Goal: Task Accomplishment & Management: Use online tool/utility

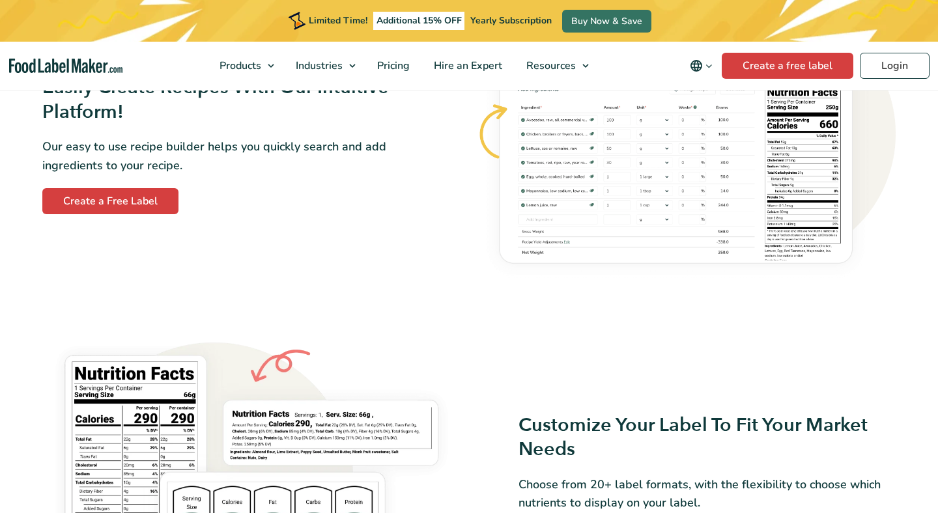
scroll to position [831, 0]
click at [98, 210] on link "Create a Free Label" at bounding box center [110, 201] width 136 height 26
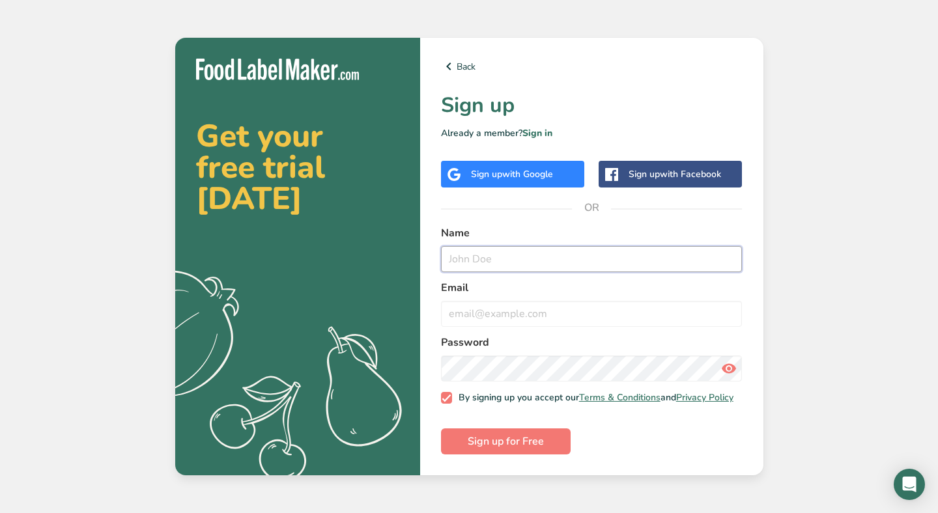
click at [460, 250] on input "text" at bounding box center [591, 259] width 301 height 26
type input "[PERSON_NAME]"
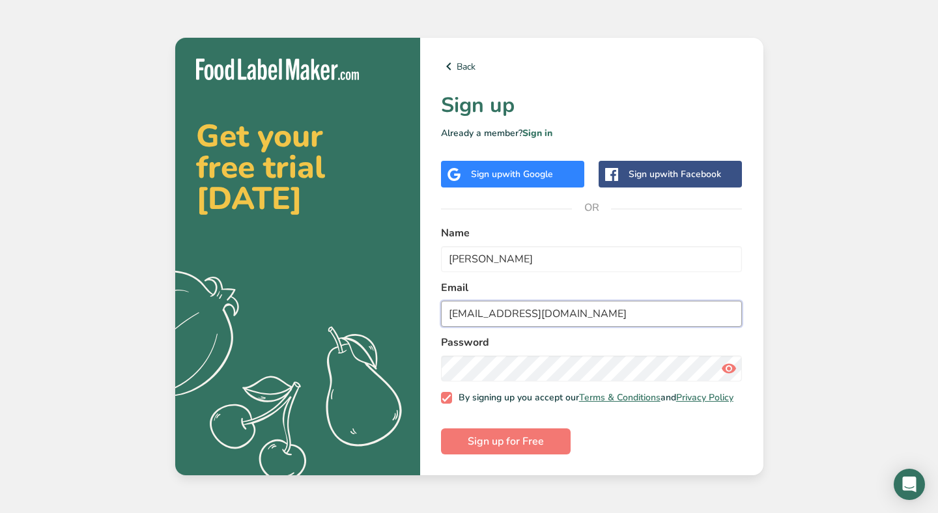
type input "[EMAIL_ADDRESS][DOMAIN_NAME]"
click at [486, 441] on span "Sign up for Free" at bounding box center [506, 442] width 76 height 16
drag, startPoint x: 592, startPoint y: 309, endPoint x: 455, endPoint y: 307, distance: 136.8
click at [455, 307] on input "[EMAIL_ADDRESS][DOMAIN_NAME]" at bounding box center [591, 314] width 301 height 26
drag, startPoint x: 537, startPoint y: 252, endPoint x: 408, endPoint y: 255, distance: 129.0
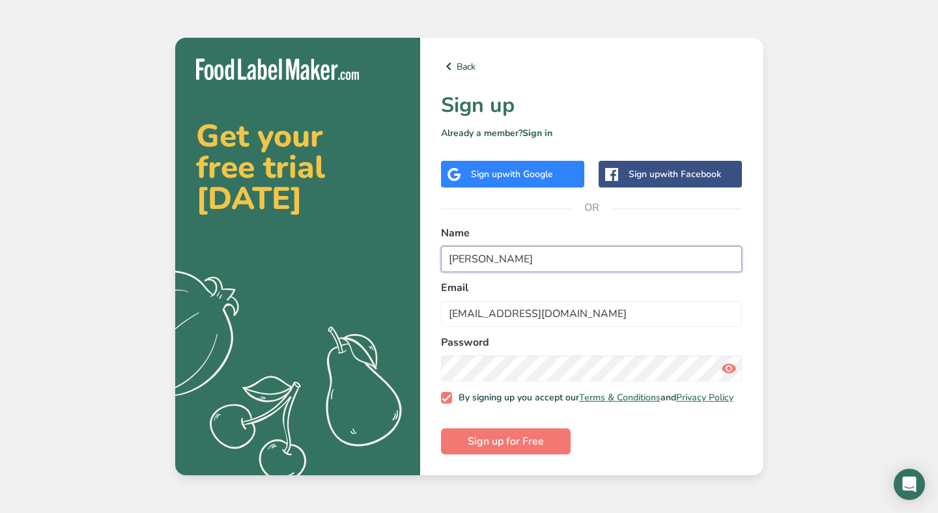
click at [408, 258] on section "Get your free trial [DATE] .a{fill:#f5f3ed;} Back Sign up Already a member? Sig…" at bounding box center [469, 257] width 588 height 438
type input "[PERSON_NAME]"
drag, startPoint x: 572, startPoint y: 308, endPoint x: 252, endPoint y: 296, distance: 319.9
click at [261, 301] on section "Get your free trial [DATE] .a{fill:#f5f3ed;} Back Sign up Already a member? Sig…" at bounding box center [469, 257] width 588 height 438
type input "[EMAIL_ADDRESS][DOMAIN_NAME]"
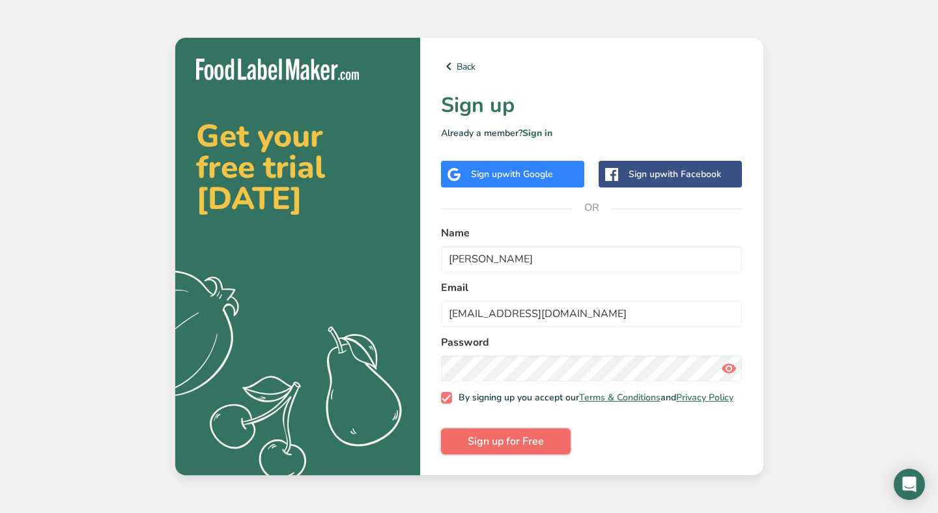
click at [482, 441] on span "Sign up for Free" at bounding box center [506, 442] width 76 height 16
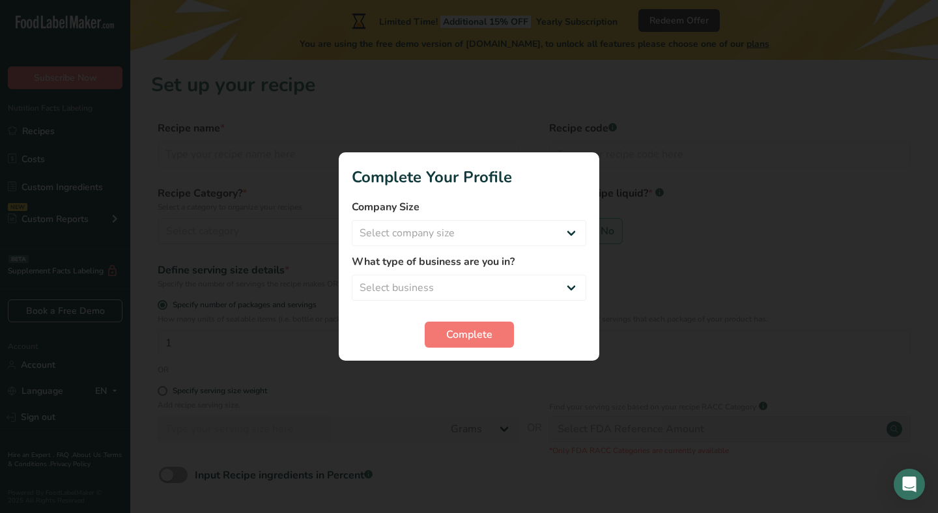
click at [416, 246] on form "Company Size Select company size Fewer than 10 Employees 10 to 50 Employees 51 …" at bounding box center [469, 273] width 234 height 148
click at [408, 235] on select "Select company size Fewer than 10 Employees 10 to 50 Employees 51 to 500 Employ…" at bounding box center [469, 233] width 234 height 26
select select "1"
click at [400, 266] on label "What type of business are you in?" at bounding box center [469, 262] width 234 height 16
click at [400, 271] on div "What type of business are you in? Select business Packaged Food Manufacturer Re…" at bounding box center [469, 277] width 234 height 47
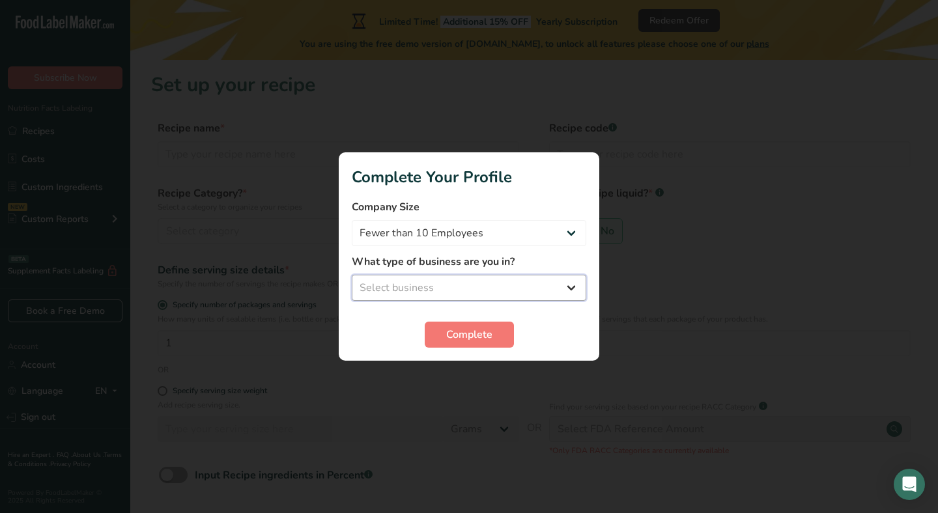
click at [393, 292] on select "Select business Packaged Food Manufacturer Restaurant & Cafe Bakery Meal Plans …" at bounding box center [469, 288] width 234 height 26
select select "1"
click at [436, 333] on button "Complete" at bounding box center [469, 335] width 89 height 26
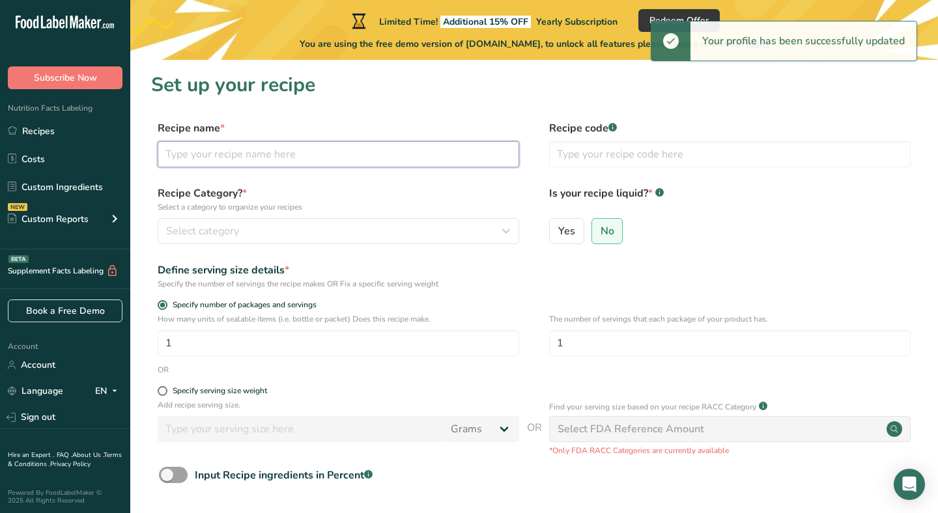
click at [260, 160] on input "text" at bounding box center [338, 154] width 361 height 26
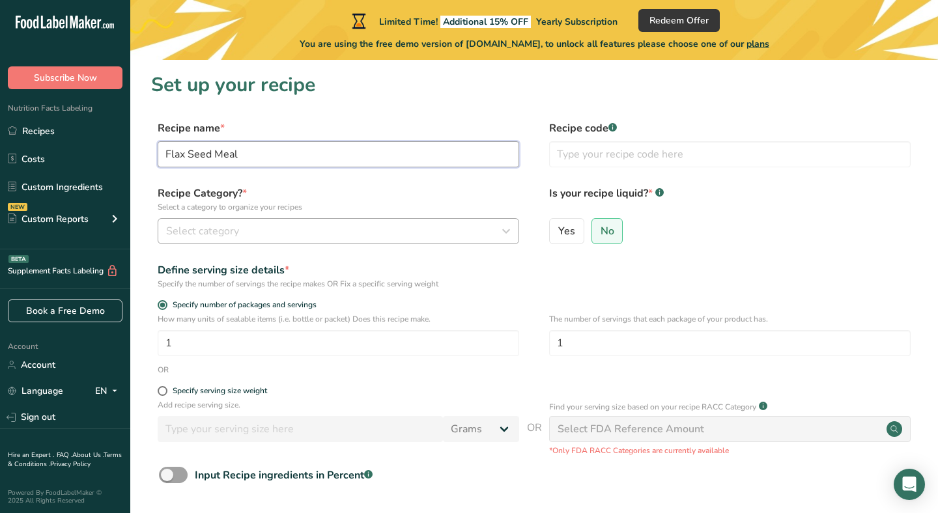
type input "Flax Seed Meal"
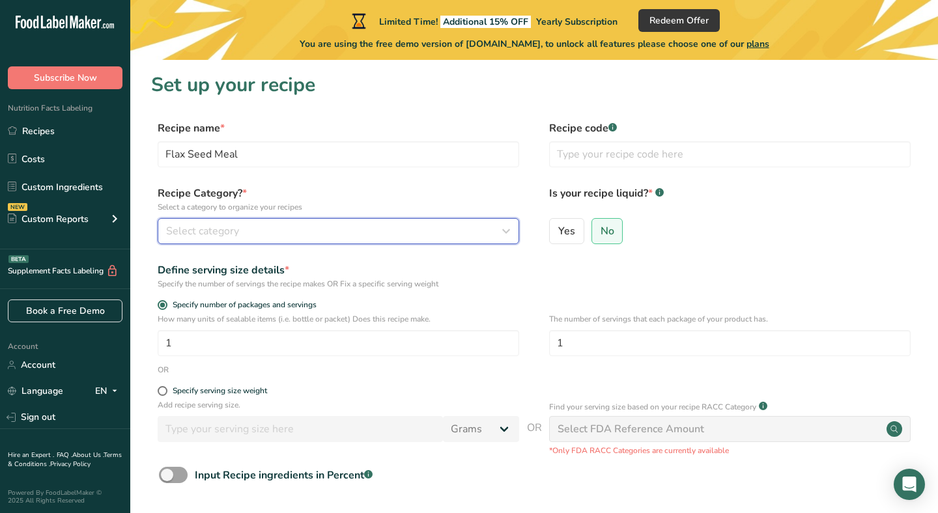
click at [236, 228] on span "Select category" at bounding box center [202, 231] width 73 height 16
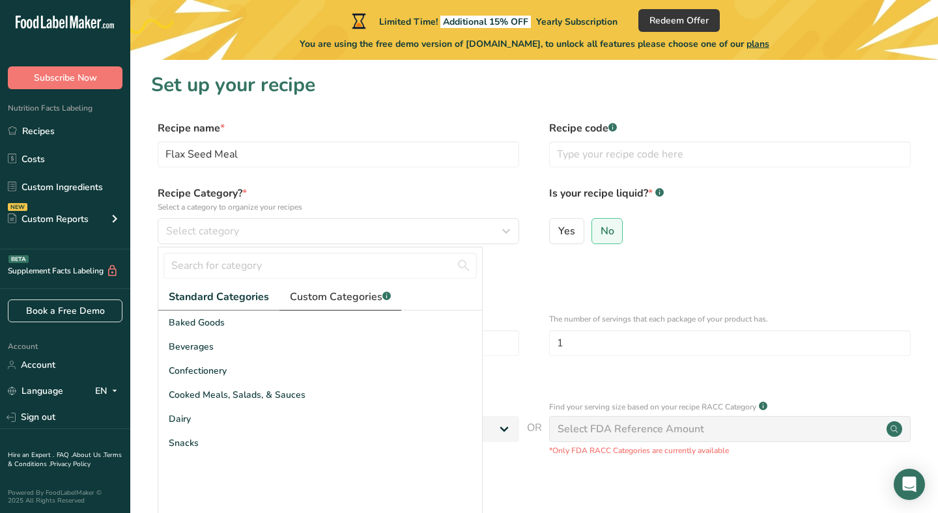
click at [324, 298] on span "Custom Categories .a-a{fill:#347362;}.b-a{fill:#fff;}" at bounding box center [340, 297] width 101 height 16
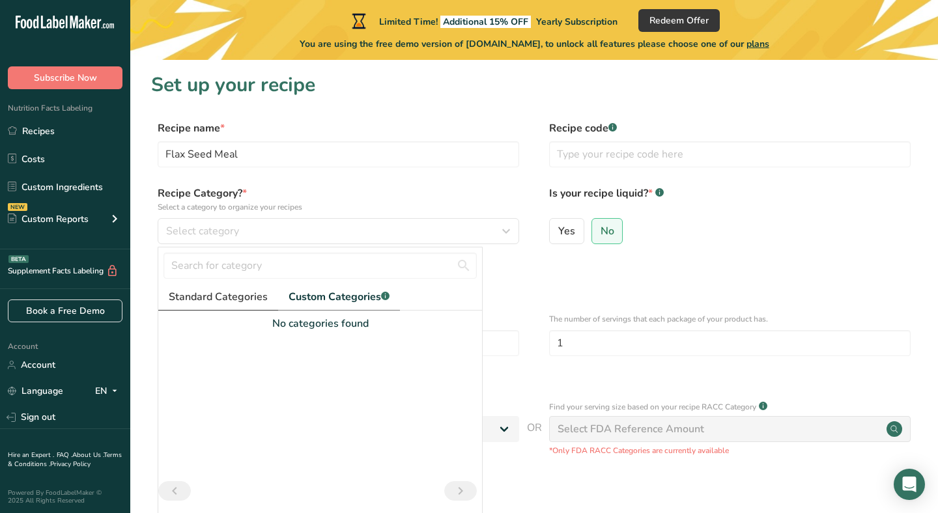
click at [227, 304] on span "Standard Categories" at bounding box center [218, 297] width 99 height 16
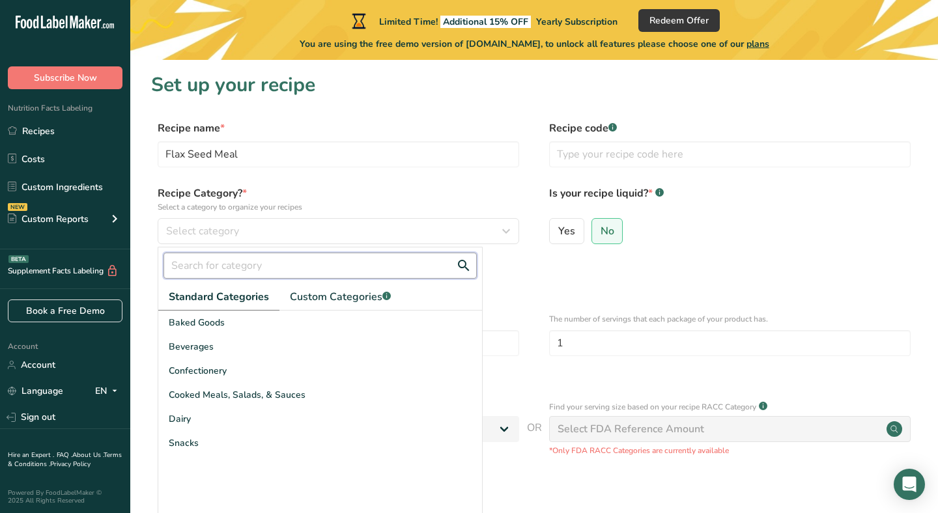
click at [225, 272] on input "text" at bounding box center [319, 266] width 313 height 26
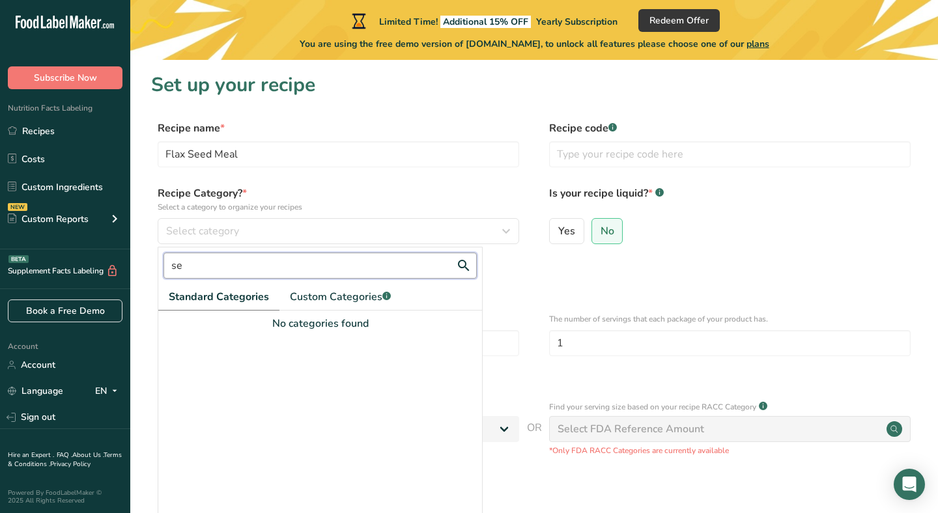
type input "s"
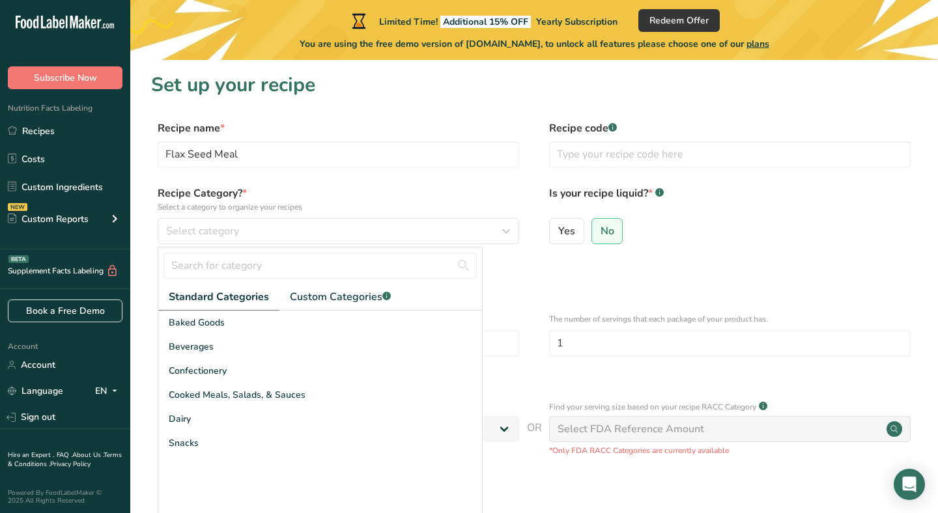
click at [391, 170] on div "Recipe name * Flax Seed Meal Recipe code .a-a{fill:#347362;}.b-a{fill:#fff;}" at bounding box center [534, 147] width 766 height 55
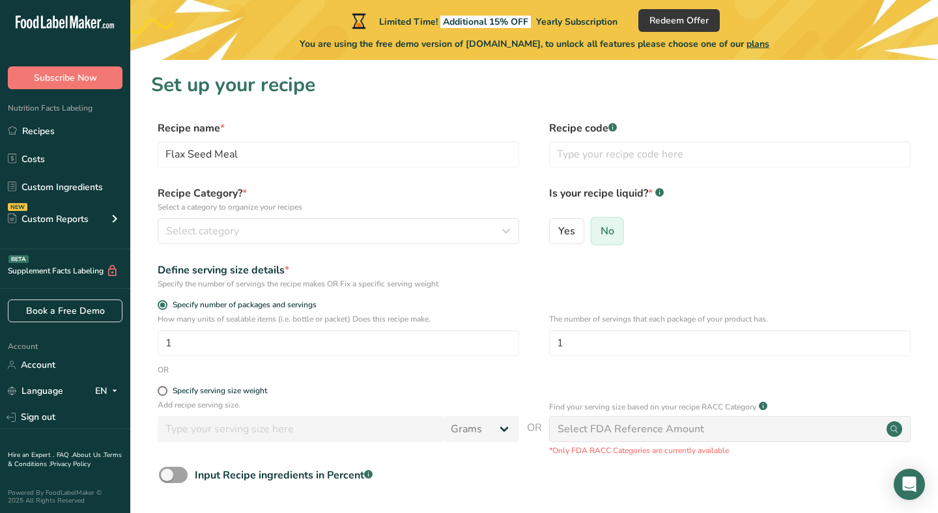
click at [598, 232] on input "No" at bounding box center [596, 231] width 8 height 8
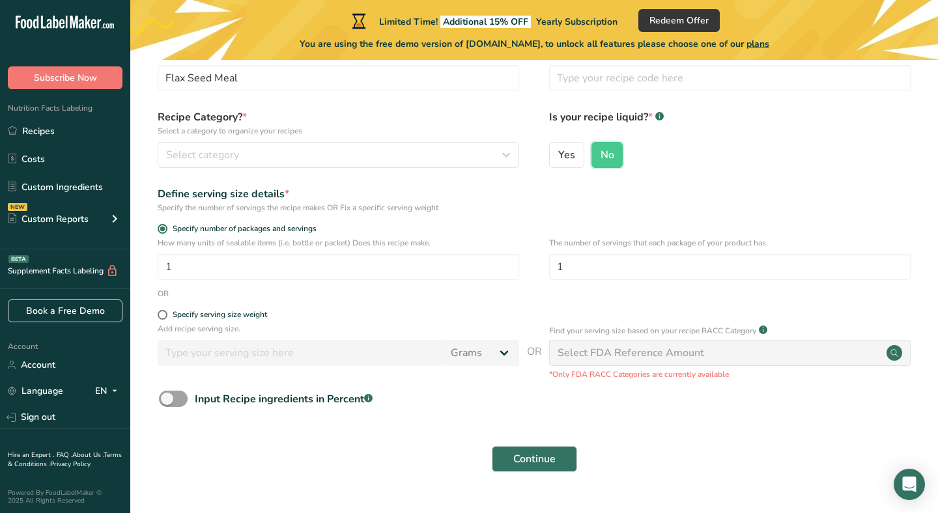
scroll to position [84, 0]
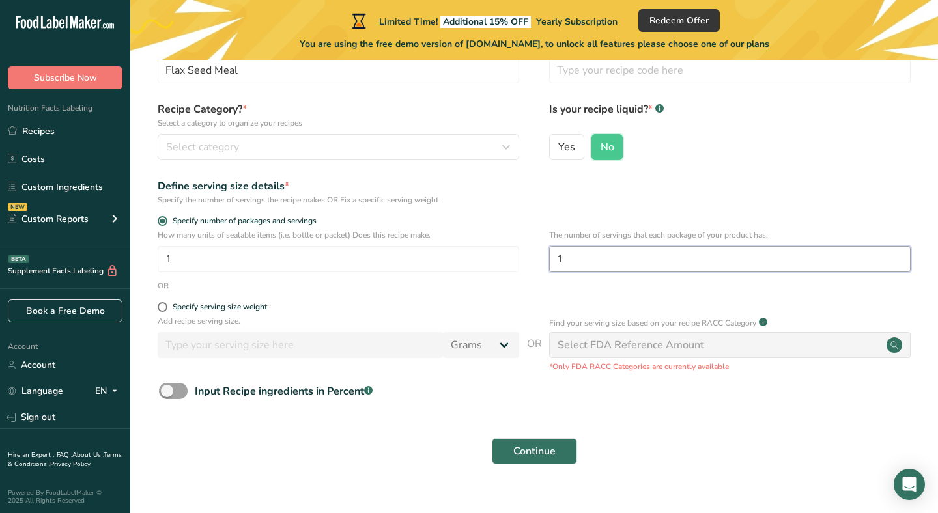
click at [569, 264] on input "1" at bounding box center [729, 259] width 361 height 26
click at [443, 253] on input "1" at bounding box center [338, 259] width 361 height 26
click at [193, 309] on div "Specify serving size weight" at bounding box center [220, 307] width 94 height 10
click at [166, 309] on input "Specify serving size weight" at bounding box center [162, 307] width 8 height 8
radio input "true"
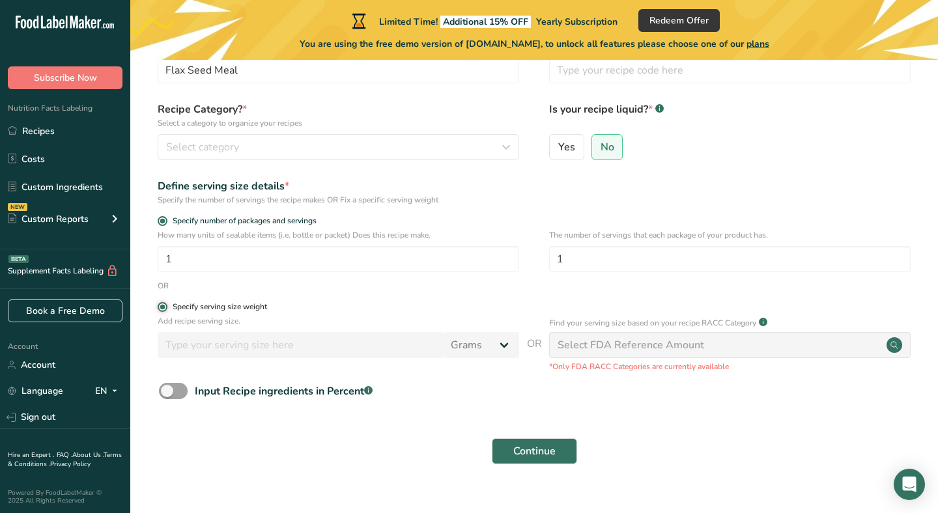
radio input "false"
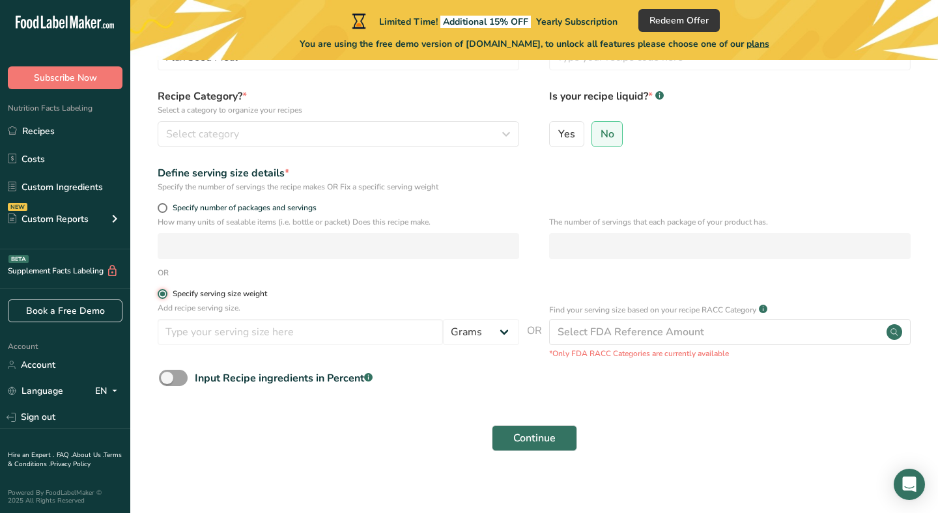
scroll to position [101, 0]
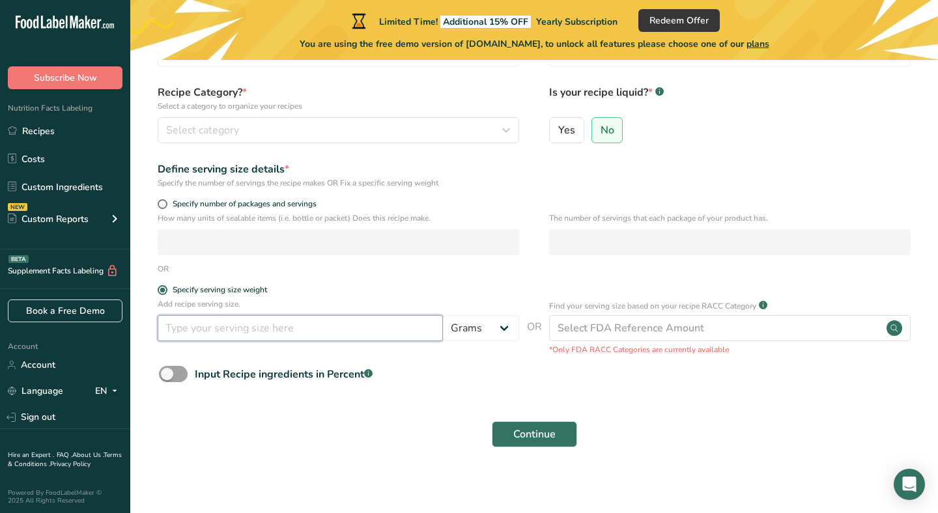
click at [223, 333] on input "number" at bounding box center [300, 328] width 285 height 26
click at [466, 322] on select "Grams kg mg mcg lb oz l mL fl oz tbsp tsp cup qt gallon" at bounding box center [481, 328] width 76 height 26
select select "19"
select select "22"
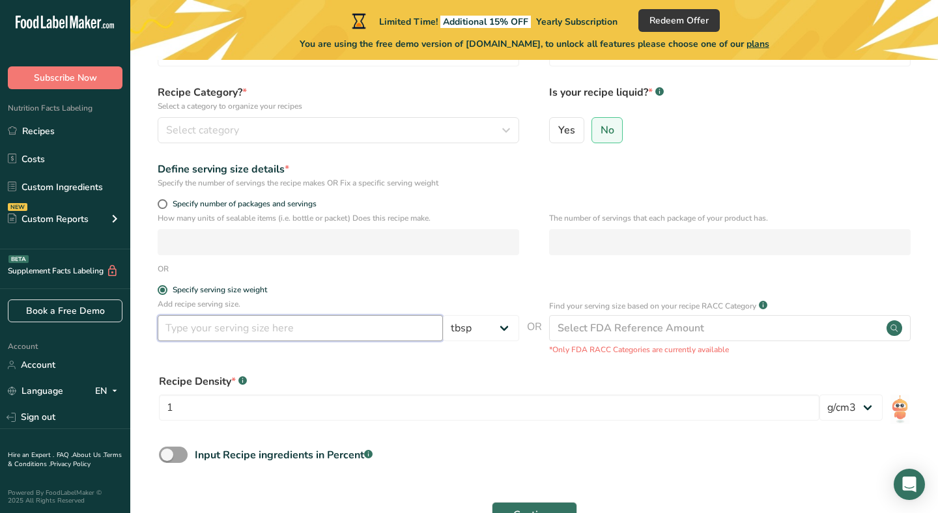
click at [194, 325] on input "number" at bounding box center [300, 328] width 285 height 26
type input "2"
click at [482, 366] on div "Recipe Density * .a-a{fill:#347362;}.b-a{fill:#fff;} 1 lb/ft3 g/cm3" at bounding box center [534, 401] width 766 height 70
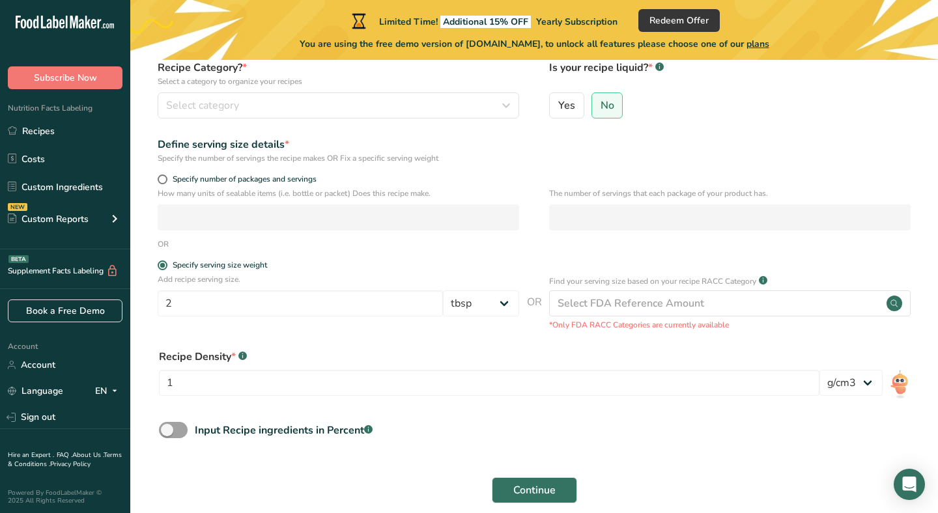
scroll to position [154, 0]
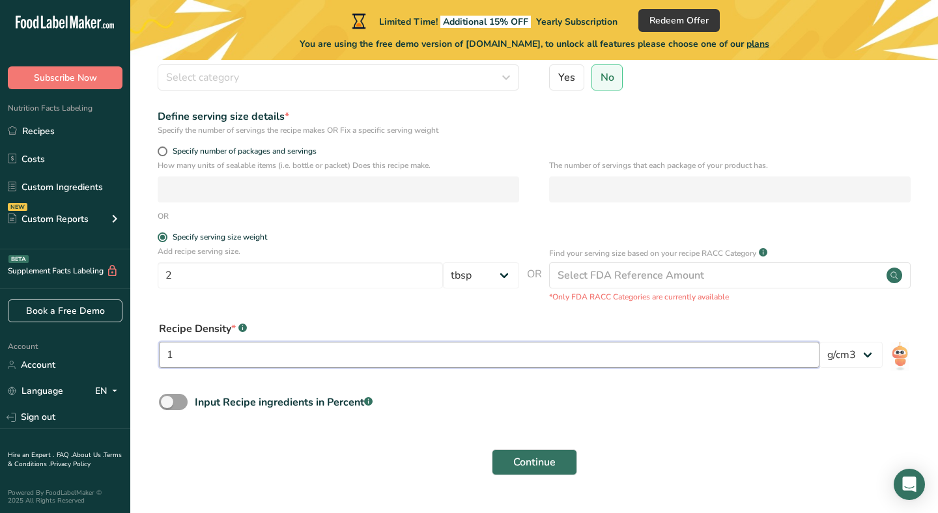
click at [440, 354] on input "1" at bounding box center [489, 355] width 660 height 26
type input "14"
click at [845, 363] on select "lb/ft3 g/cm3" at bounding box center [850, 355] width 63 height 26
click at [539, 458] on span "Continue" at bounding box center [534, 462] width 42 height 16
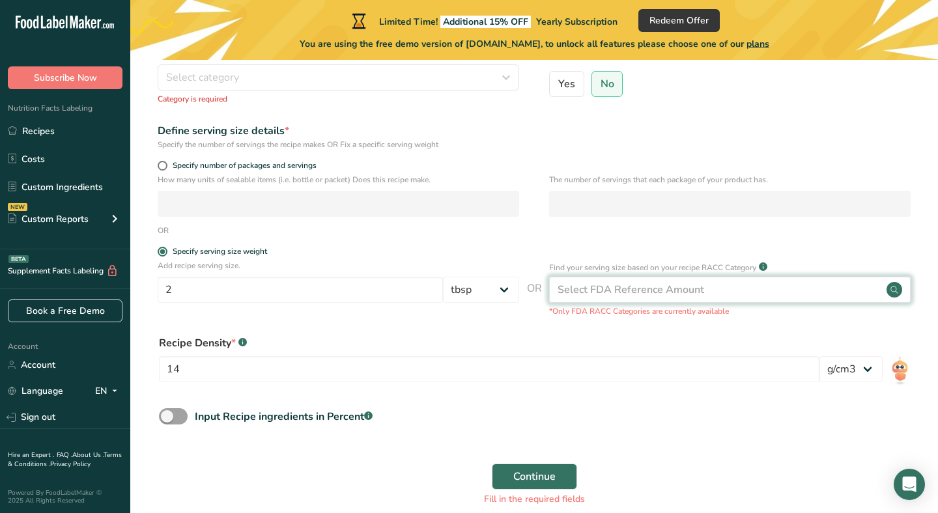
click at [622, 292] on div "Select FDA Reference Amount" at bounding box center [630, 290] width 147 height 16
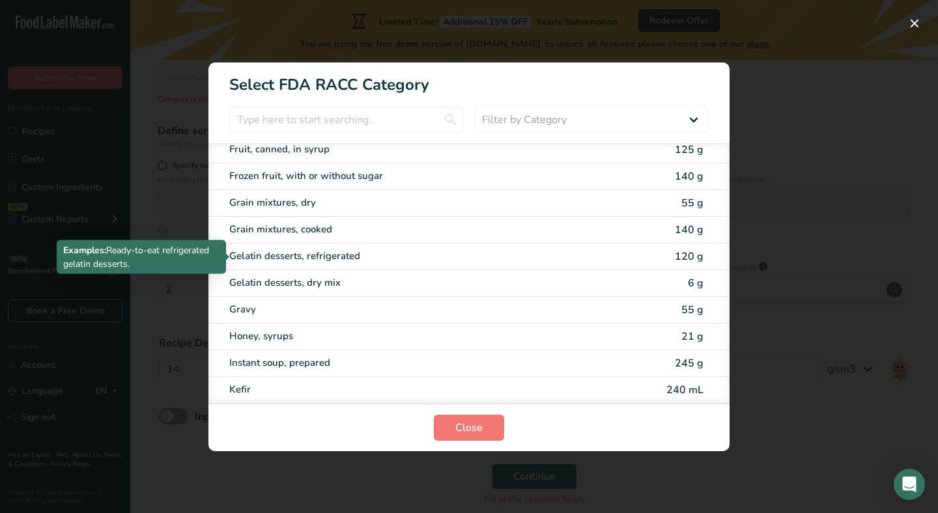
scroll to position [1356, 0]
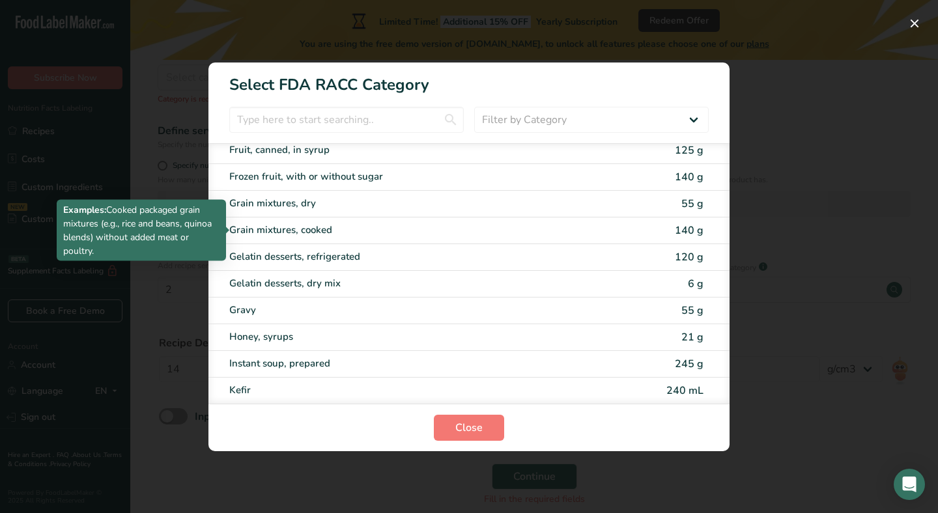
click at [334, 234] on div "Grain mixtures, cooked" at bounding box center [414, 230] width 370 height 15
type input "140"
select select "0"
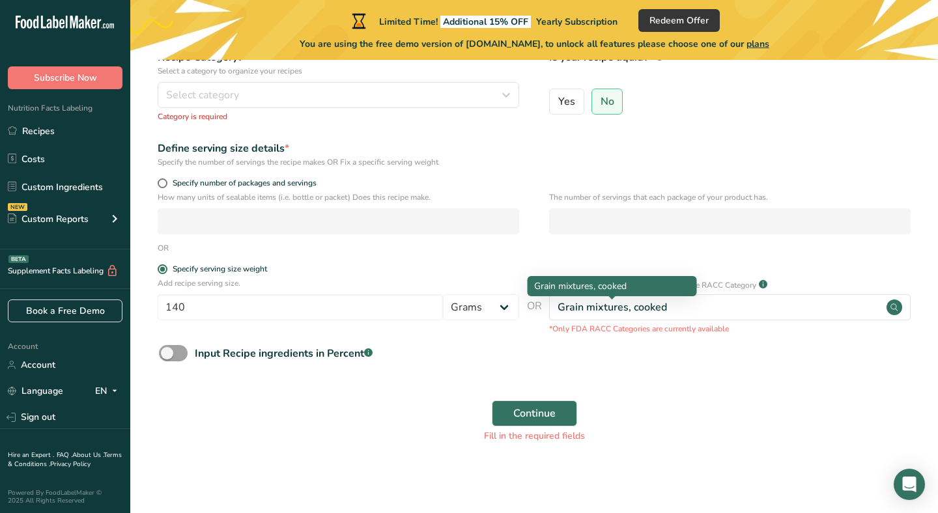
scroll to position [136, 0]
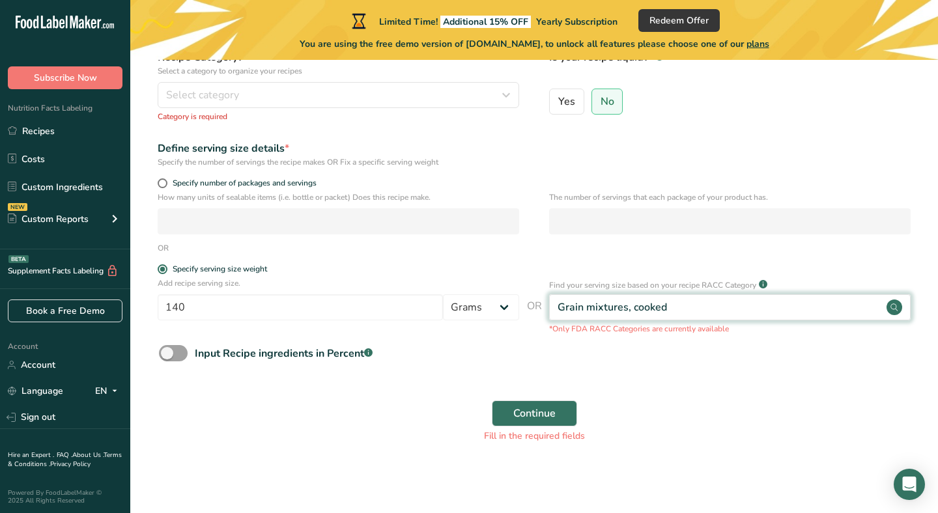
click at [692, 299] on div "Grain mixtures, cooked" at bounding box center [729, 307] width 361 height 26
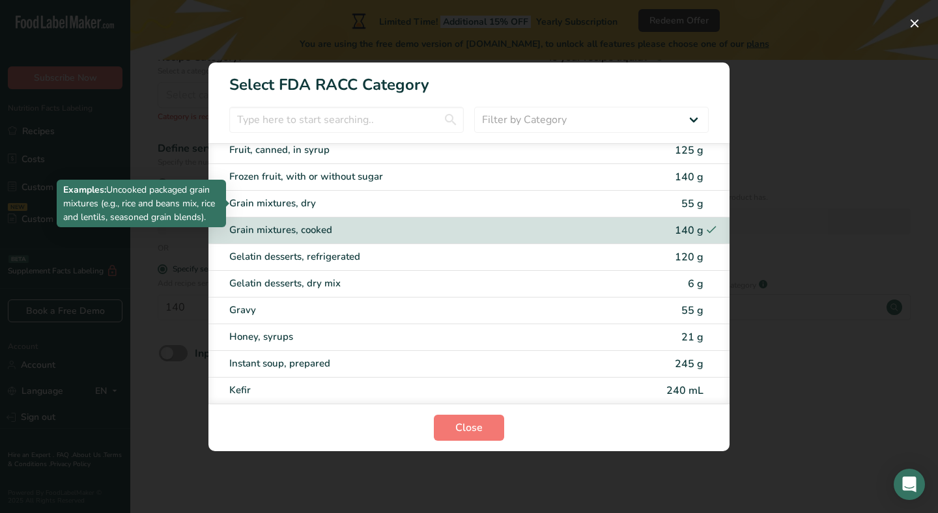
click at [313, 199] on div "Grain mixtures, dry" at bounding box center [414, 203] width 370 height 15
type input "55"
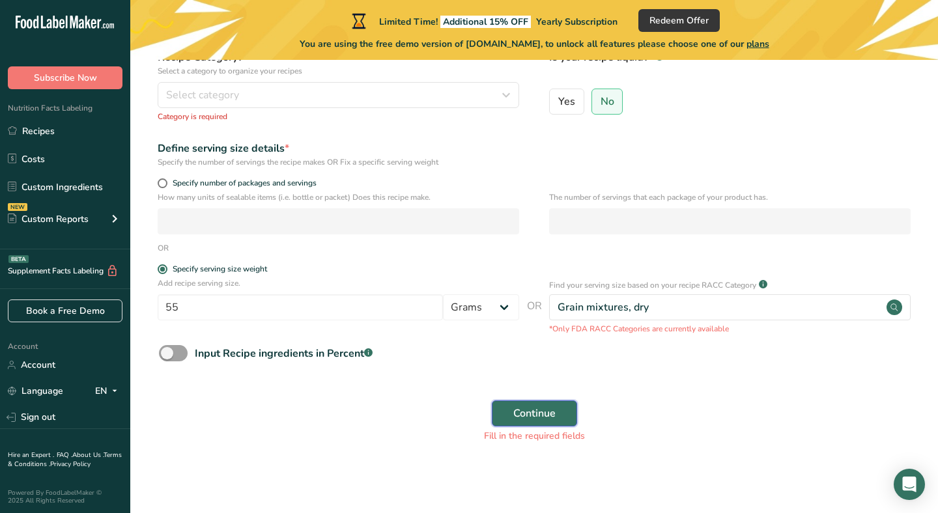
click at [520, 404] on button "Continue" at bounding box center [534, 413] width 85 height 26
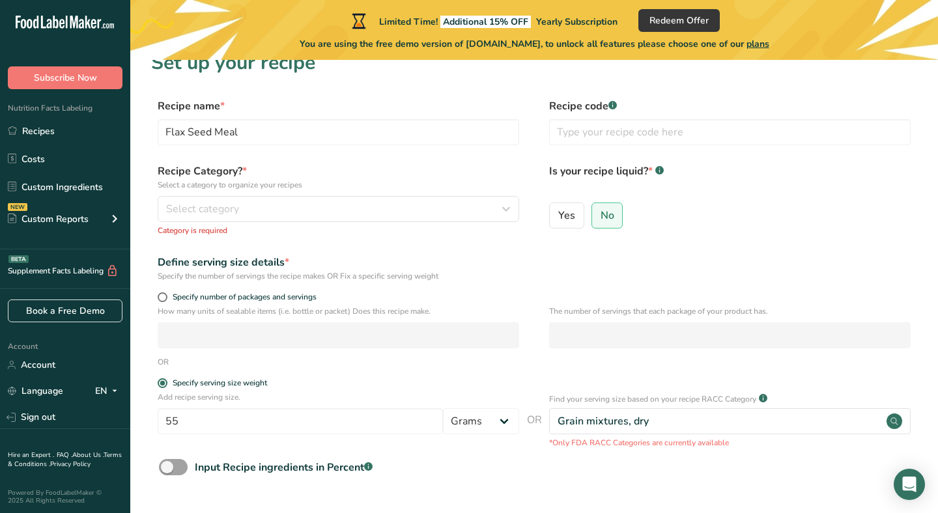
scroll to position [0, 0]
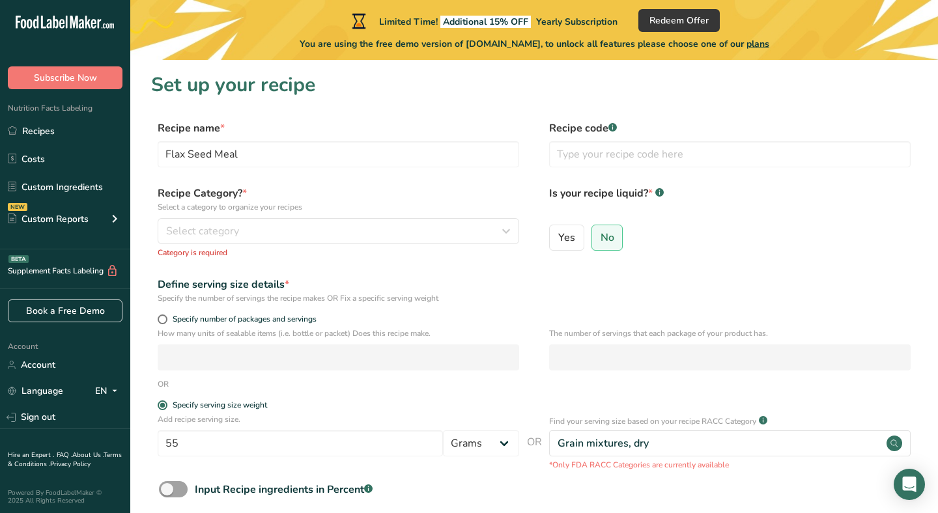
click at [369, 216] on div "Recipe Category? * Select a category to organize your recipes Select category S…" at bounding box center [338, 222] width 361 height 73
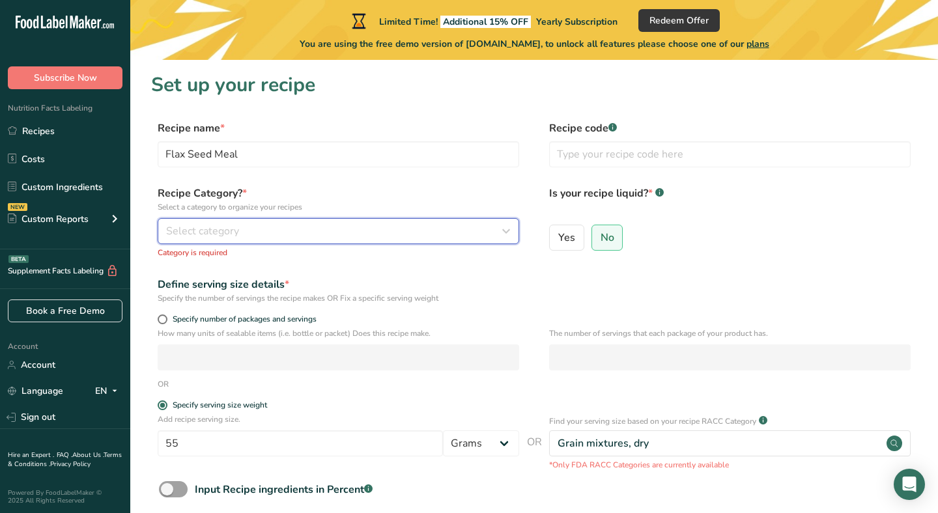
click at [360, 221] on button "Select category" at bounding box center [338, 231] width 361 height 26
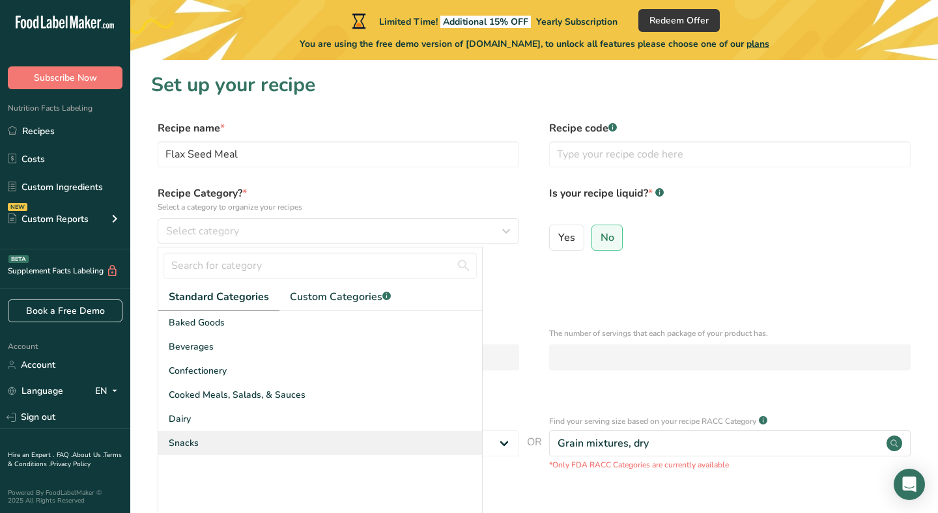
click at [251, 443] on div "Snacks" at bounding box center [320, 443] width 324 height 24
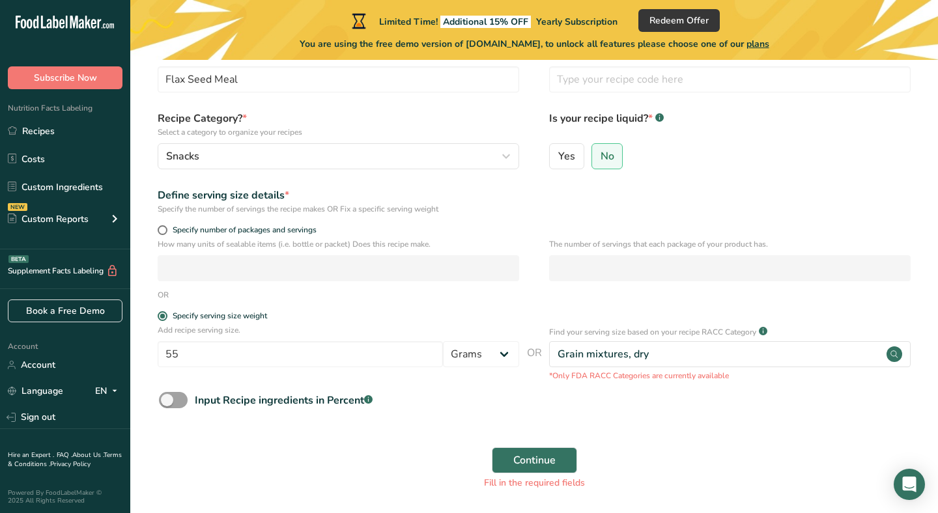
scroll to position [122, 0]
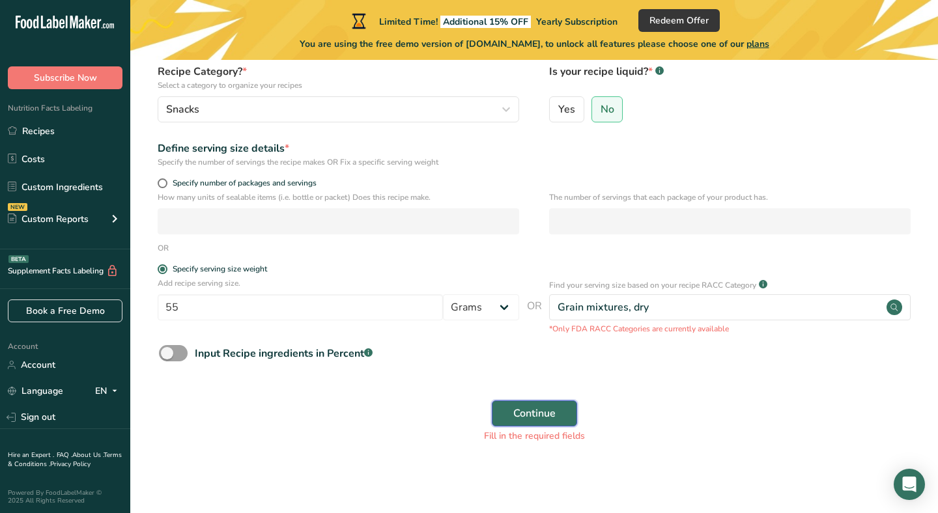
click at [544, 412] on span "Continue" at bounding box center [534, 414] width 42 height 16
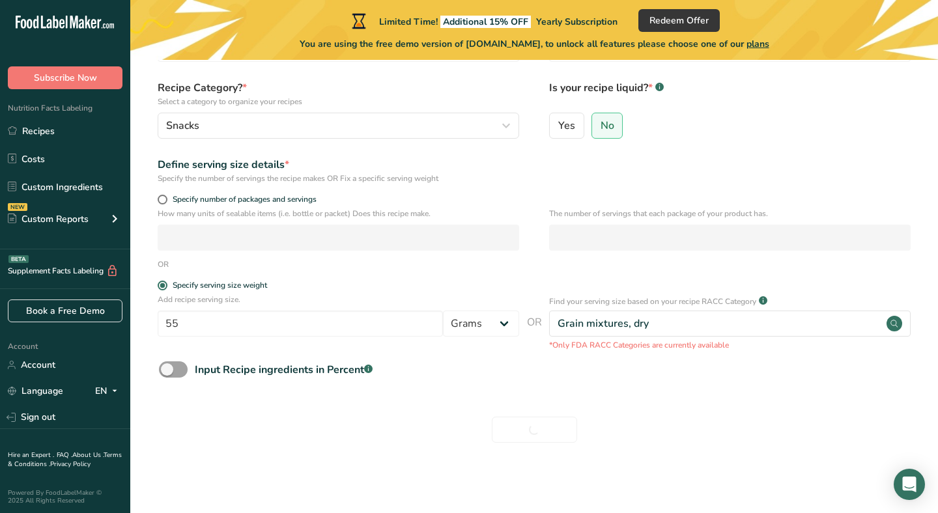
scroll to position [105, 0]
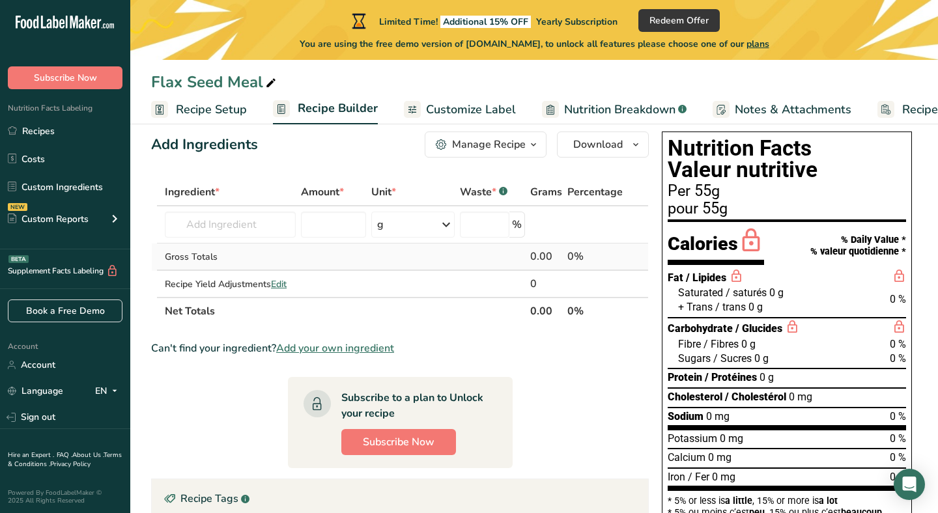
scroll to position [26, 0]
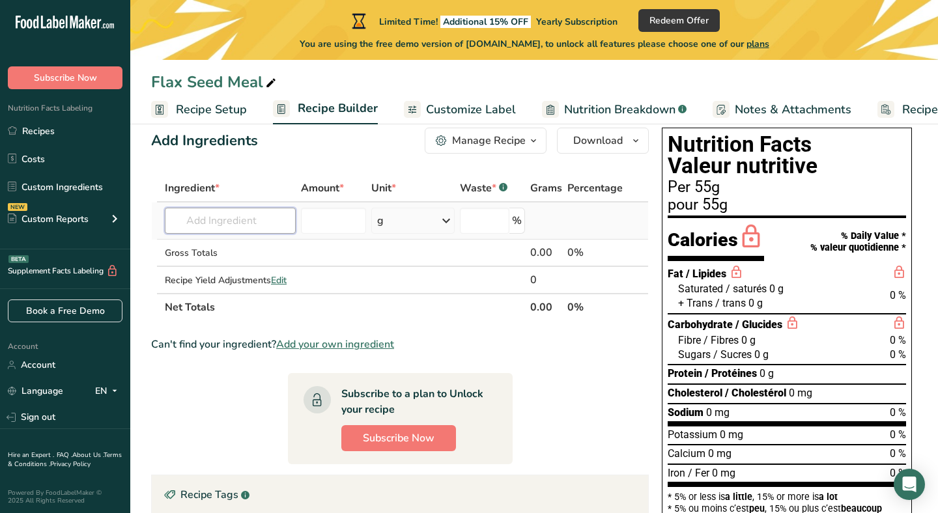
click at [244, 230] on input "text" at bounding box center [230, 221] width 131 height 26
click at [609, 113] on span "Nutrition Breakdown" at bounding box center [619, 110] width 111 height 18
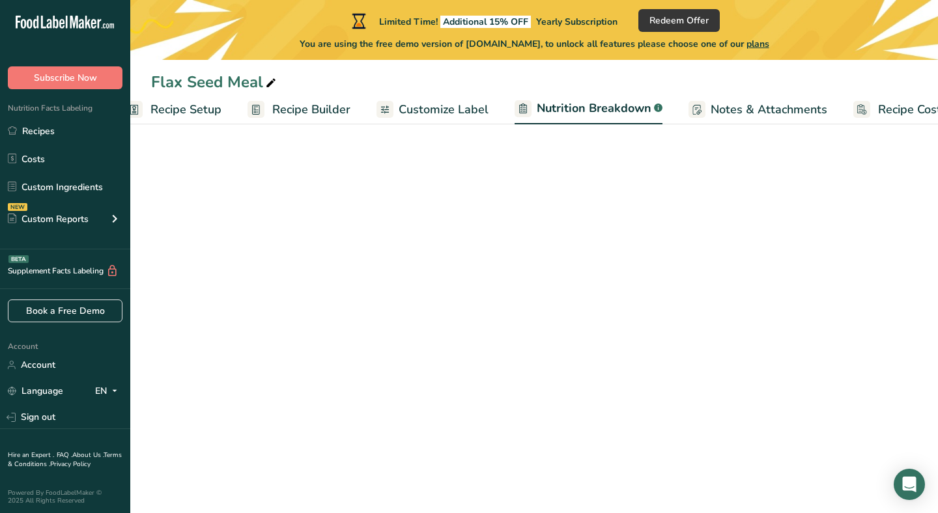
scroll to position [0, 64]
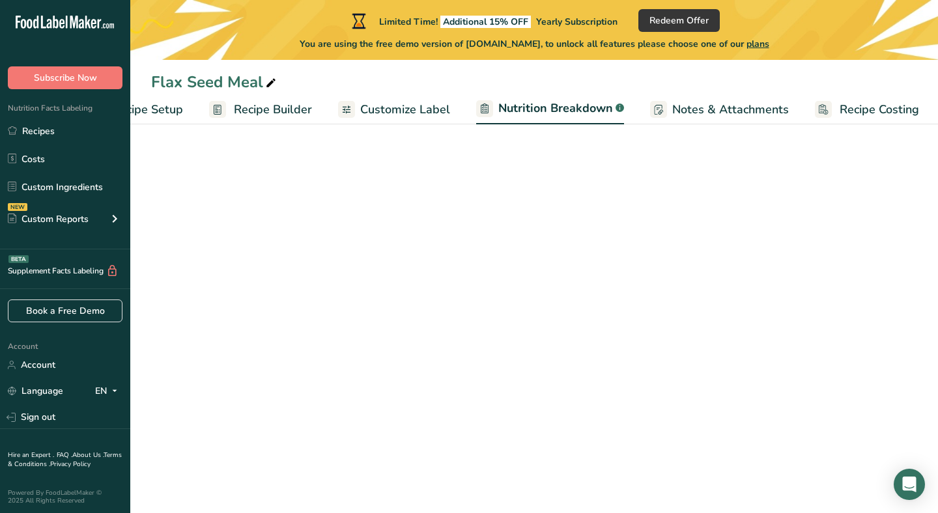
select select "Calories"
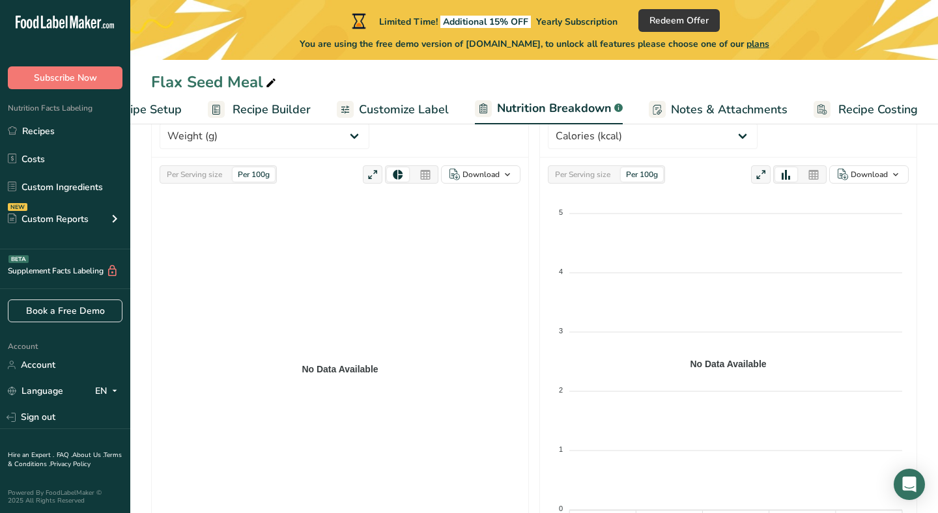
scroll to position [0, 0]
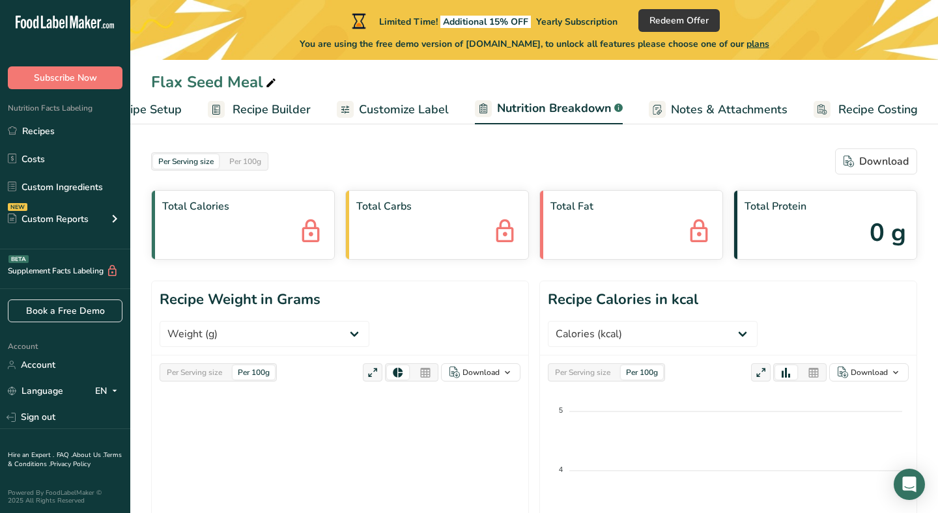
click at [167, 104] on span "Recipe Setup" at bounding box center [146, 110] width 71 height 18
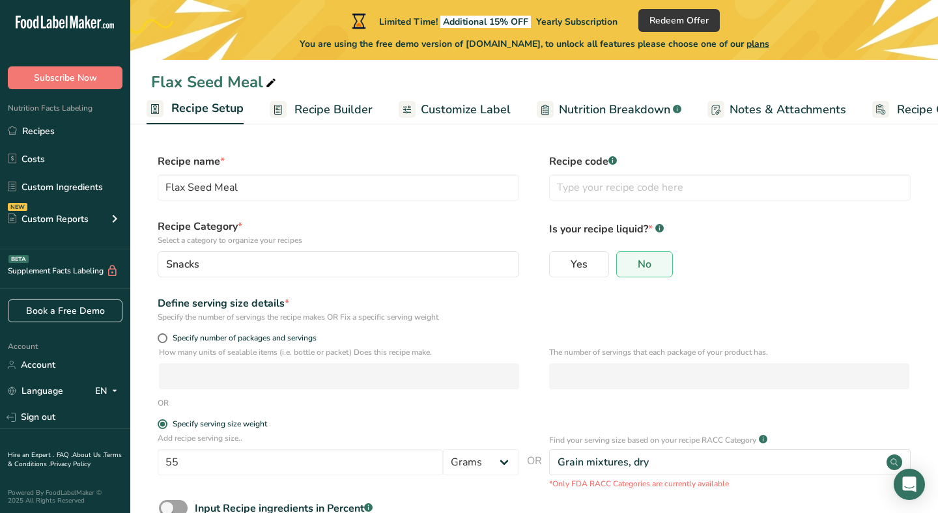
click at [335, 105] on span "Recipe Builder" at bounding box center [333, 110] width 78 height 18
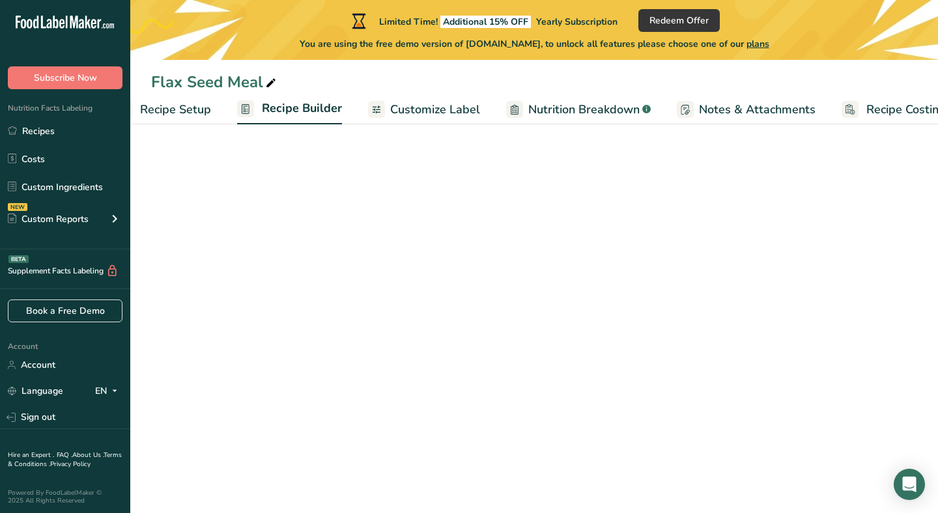
scroll to position [0, 64]
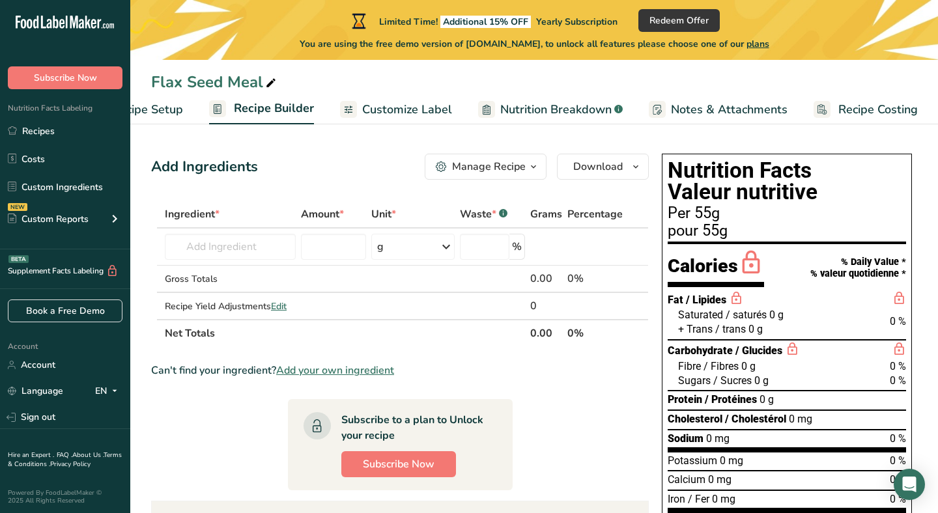
click at [442, 112] on span "Customize Label" at bounding box center [407, 110] width 90 height 18
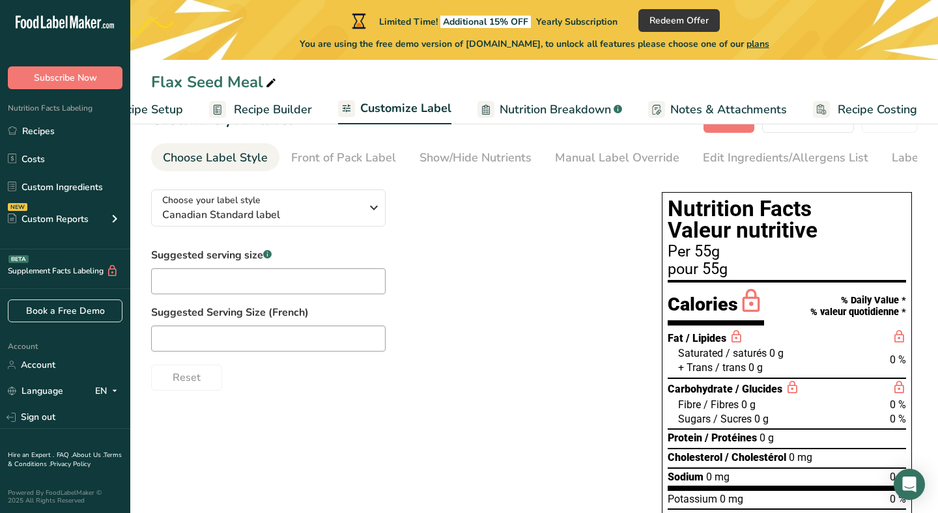
scroll to position [43, 0]
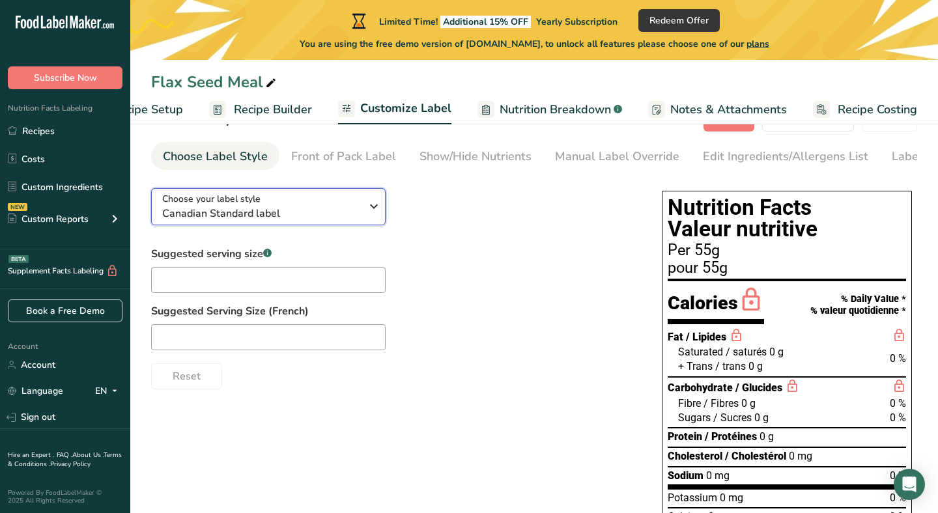
click at [253, 225] on button "Choose your label style Canadian Standard label" at bounding box center [268, 206] width 234 height 37
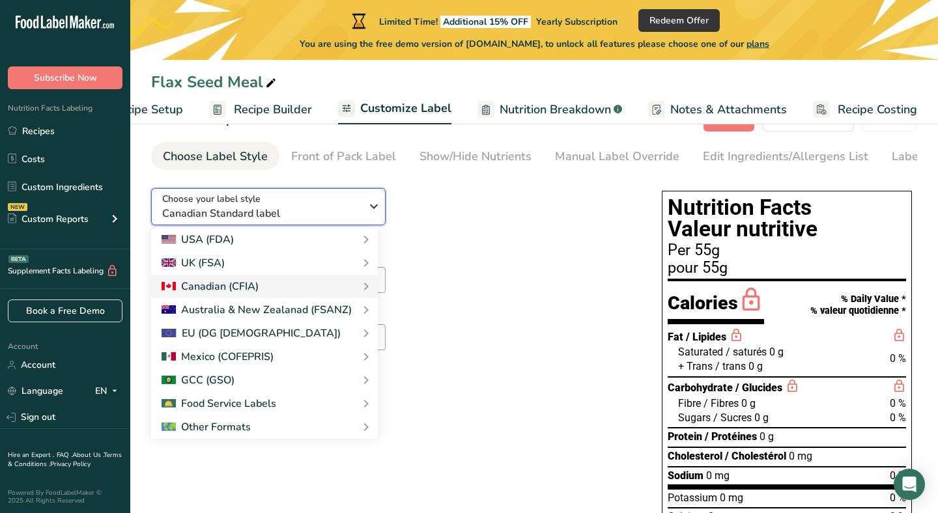
click at [253, 225] on button "Choose your label style Canadian Standard label" at bounding box center [268, 206] width 234 height 37
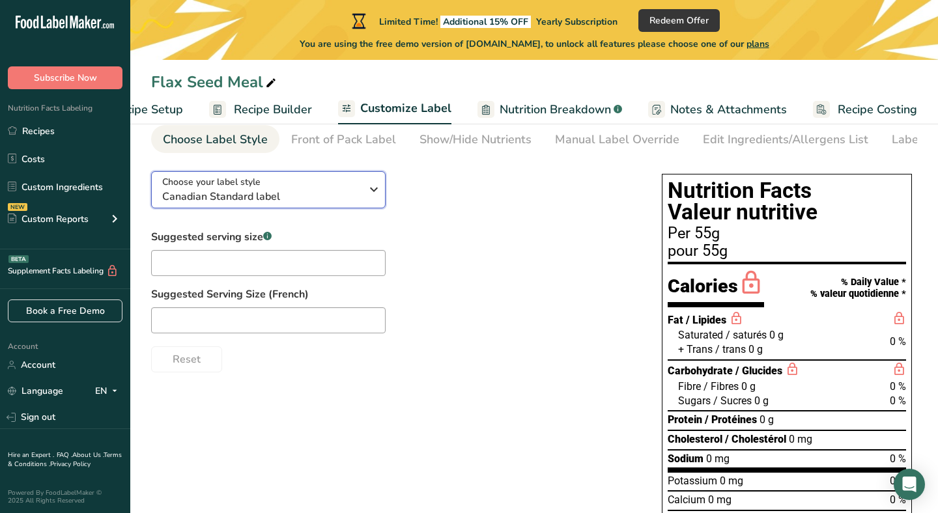
scroll to position [72, 0]
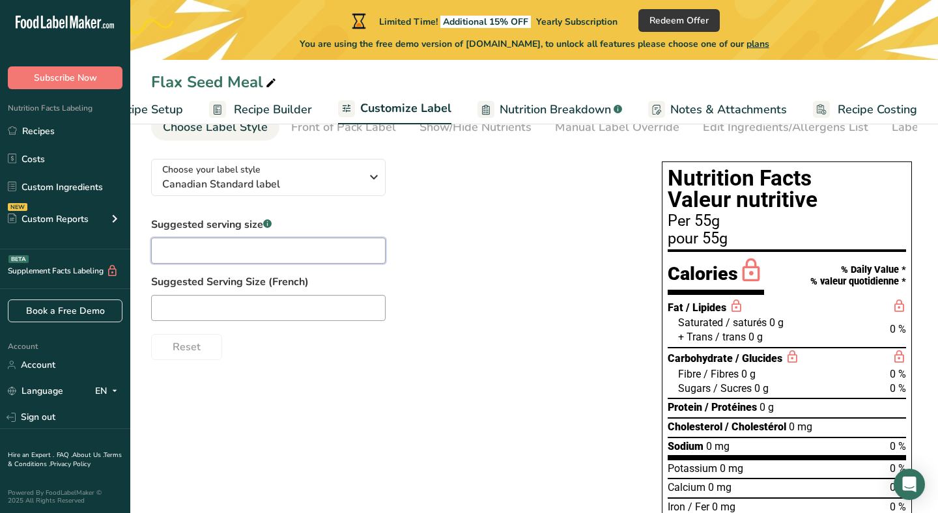
click at [222, 262] on input "text" at bounding box center [268, 251] width 234 height 26
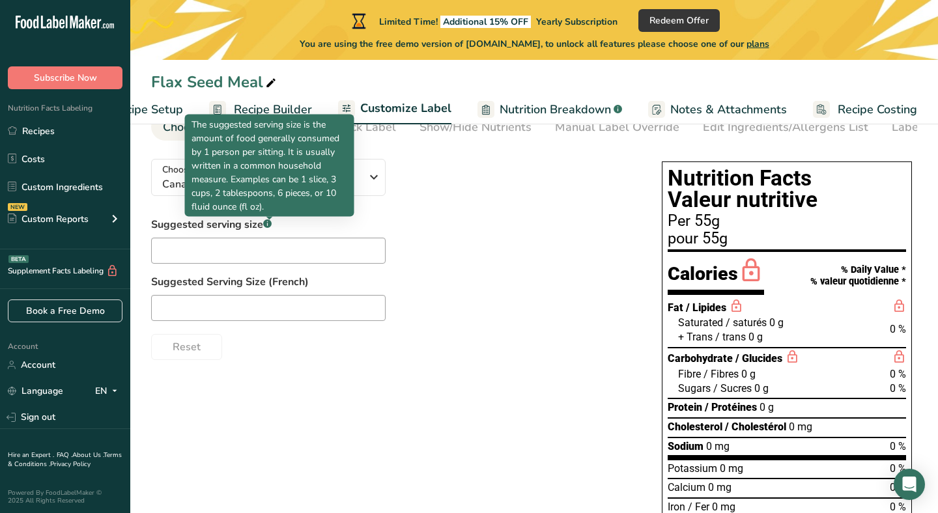
click at [266, 228] on rect at bounding box center [267, 223] width 8 height 8
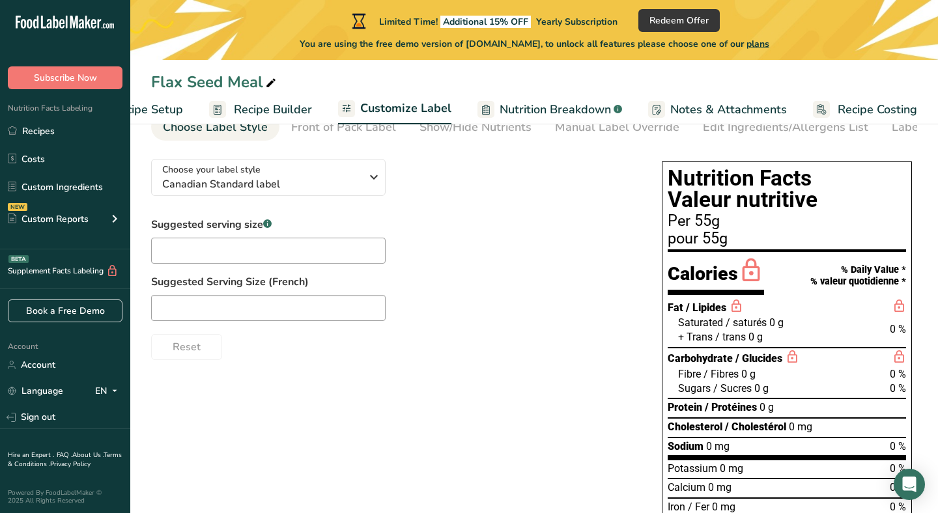
click at [266, 228] on rect at bounding box center [267, 223] width 8 height 8
click at [245, 250] on input "text" at bounding box center [268, 251] width 234 height 26
type input "2 tbsp"
click at [314, 319] on input "text" at bounding box center [268, 308] width 234 height 26
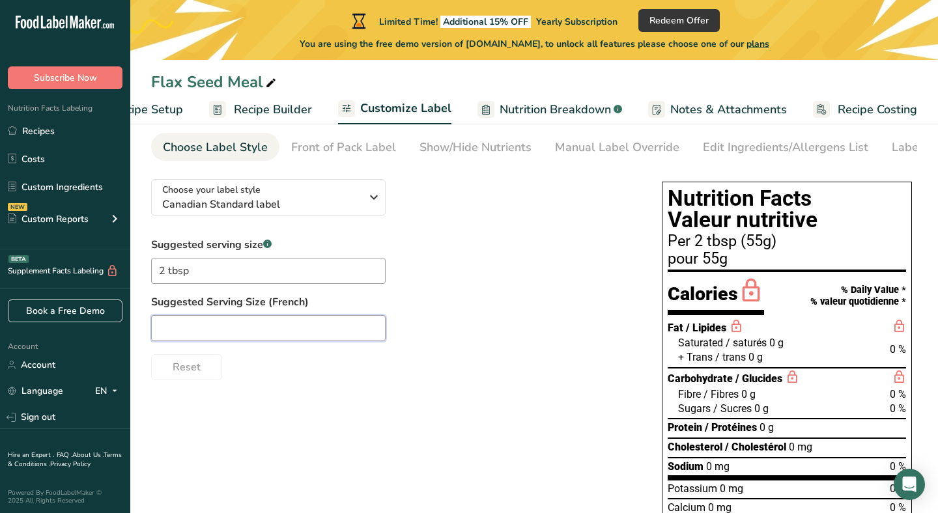
scroll to position [40, 0]
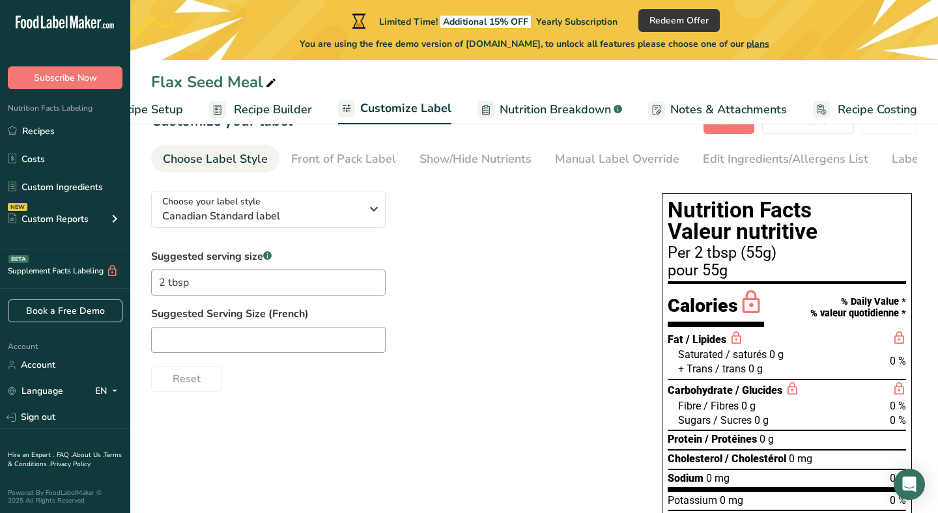
click at [272, 115] on span "Recipe Builder" at bounding box center [273, 110] width 78 height 18
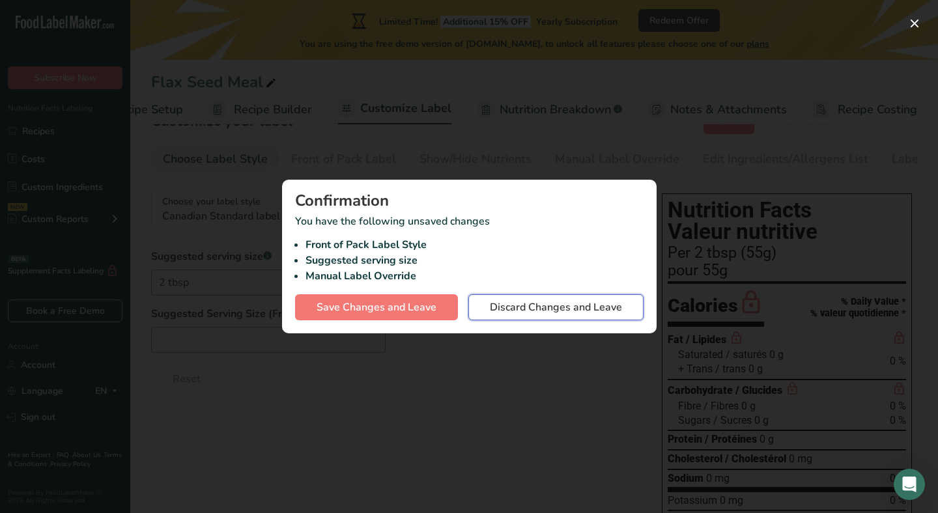
click at [497, 307] on span "Discard Changes and Leave" at bounding box center [556, 308] width 132 height 16
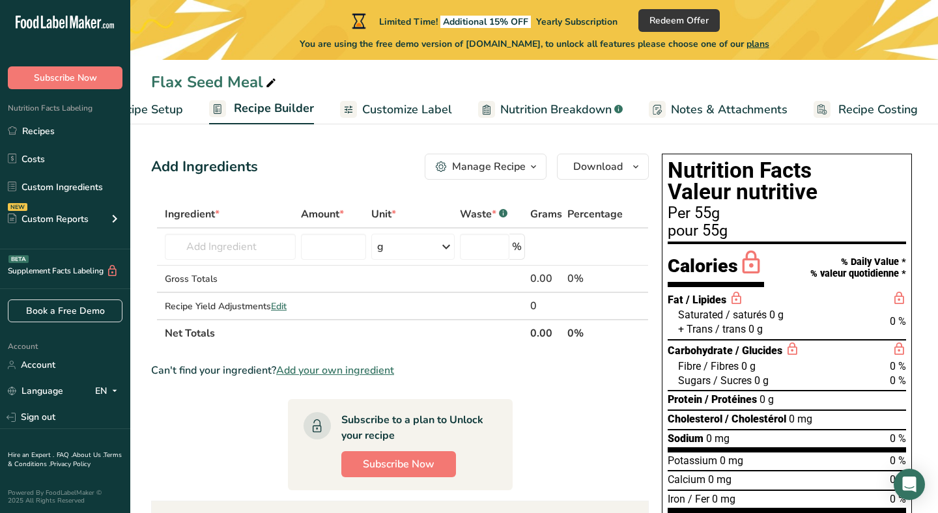
click at [412, 108] on span "Customize Label" at bounding box center [407, 110] width 90 height 18
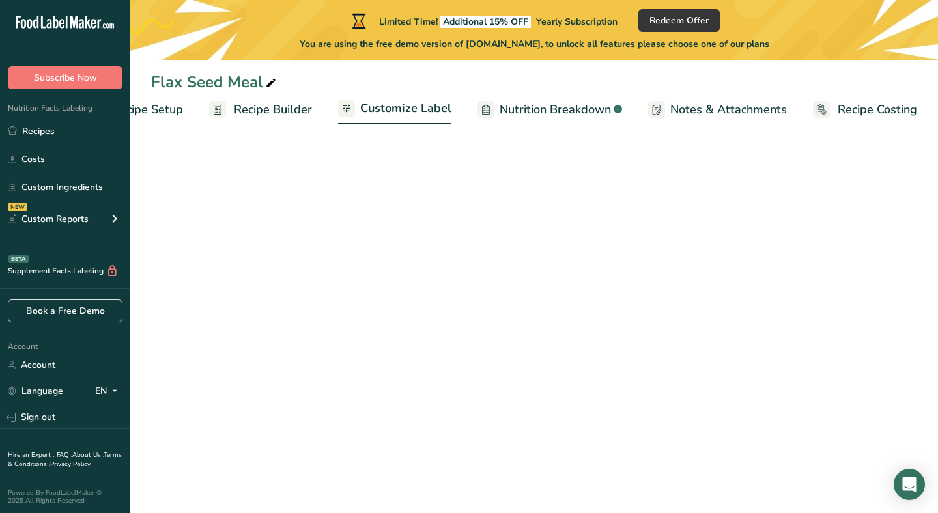
scroll to position [0, 64]
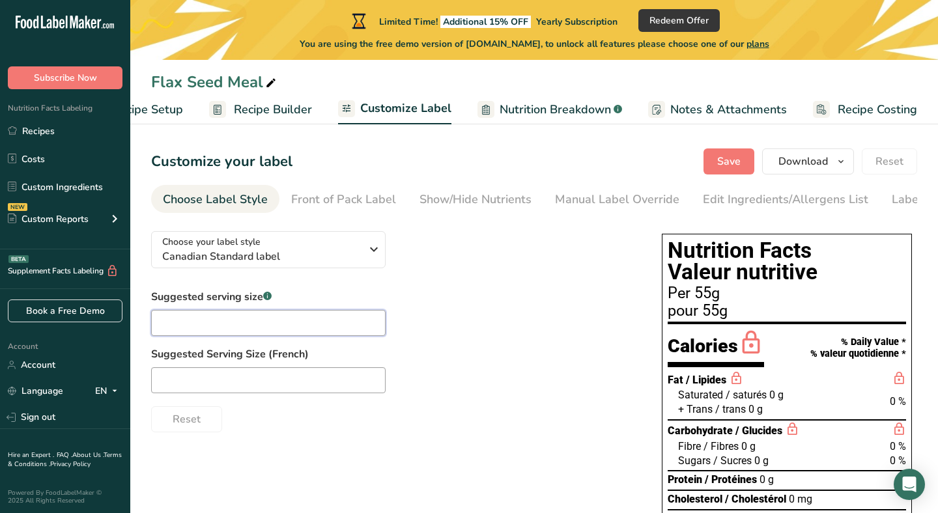
click at [283, 325] on input "text" at bounding box center [268, 323] width 234 height 26
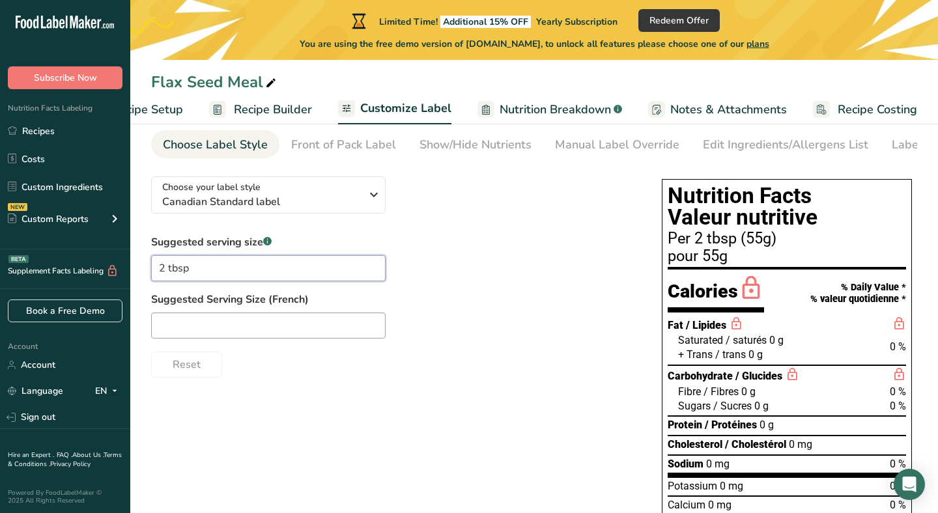
scroll to position [64, 0]
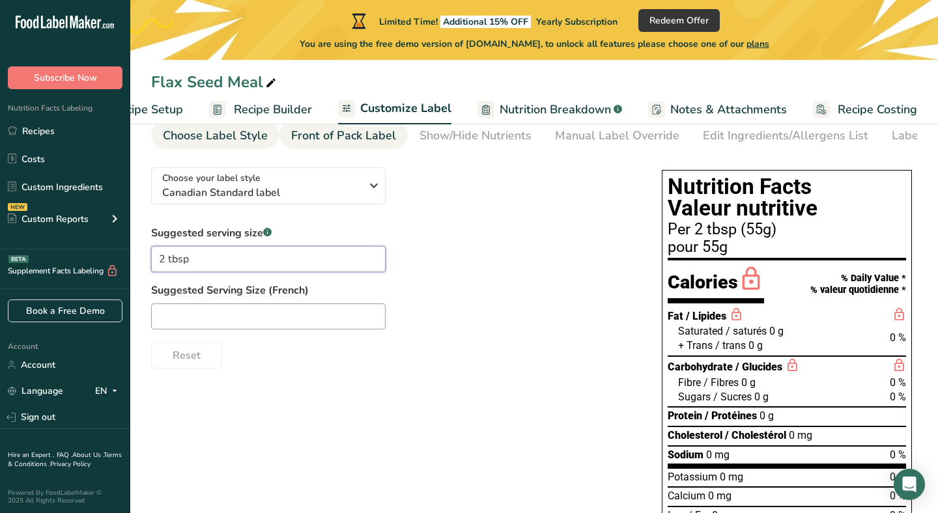
type input "2 tbsp"
click at [349, 144] on div "Front of Pack Label" at bounding box center [343, 136] width 105 height 18
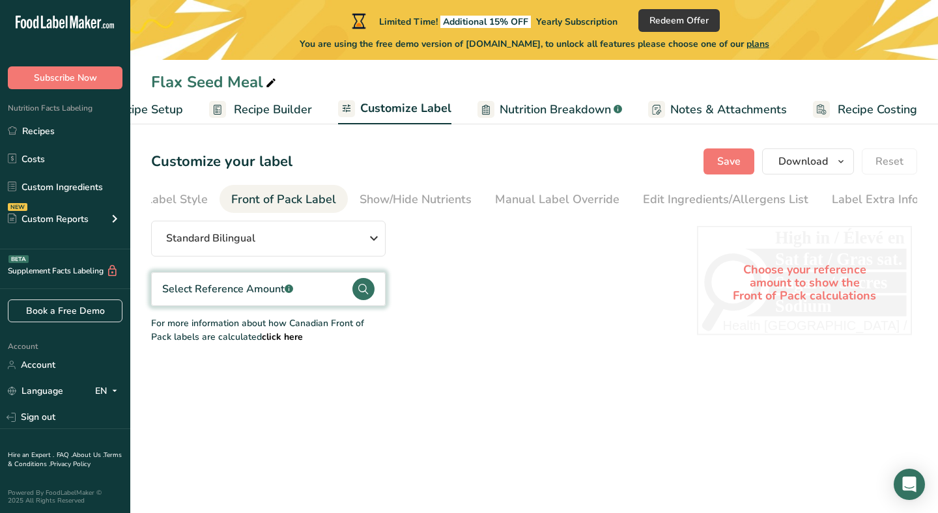
scroll to position [0, 60]
click at [391, 208] on div "Show/Hide Nutrients" at bounding box center [415, 200] width 112 height 18
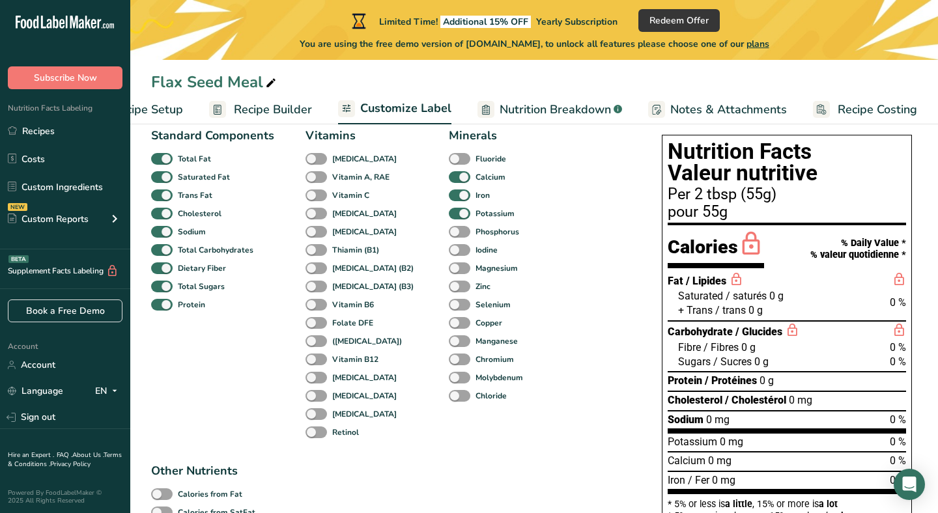
scroll to position [112, 0]
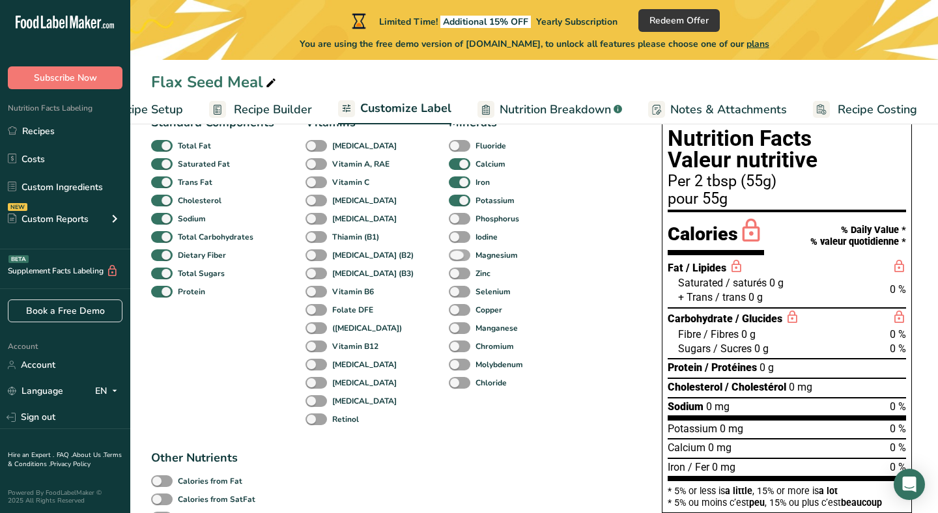
click at [449, 257] on span at bounding box center [459, 255] width 21 height 12
click at [449, 257] on input "Magnesium" at bounding box center [453, 255] width 8 height 8
checkbox input "true"
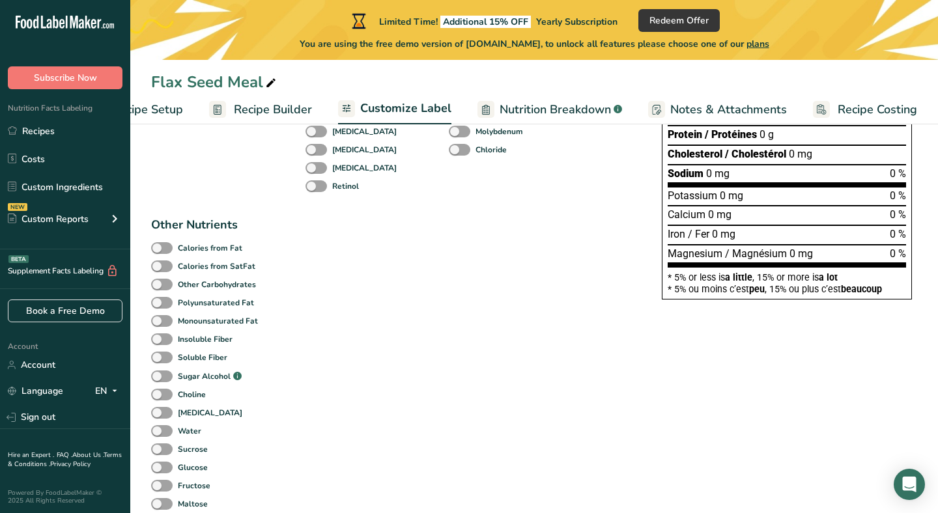
scroll to position [367, 0]
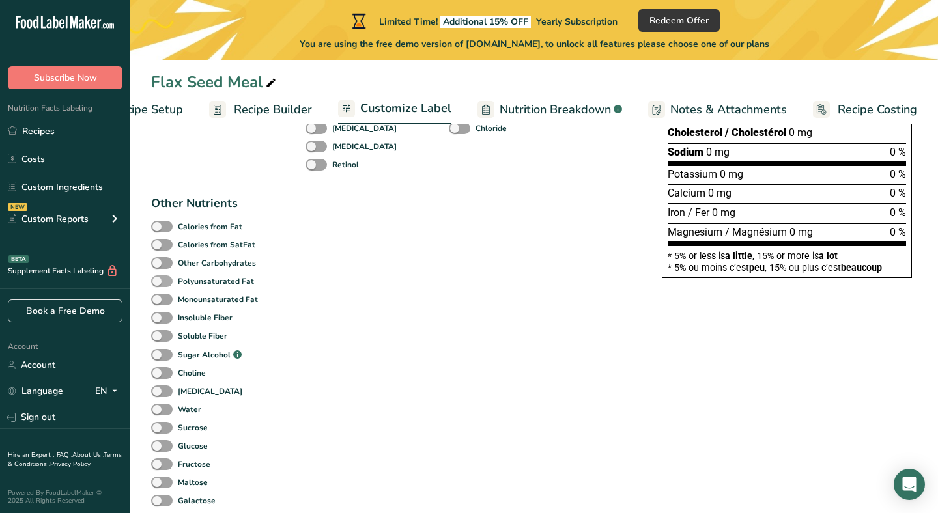
click at [171, 284] on span at bounding box center [161, 281] width 21 height 12
click at [160, 284] on input "Polyunsaturated Fat" at bounding box center [155, 281] width 8 height 8
checkbox input "true"
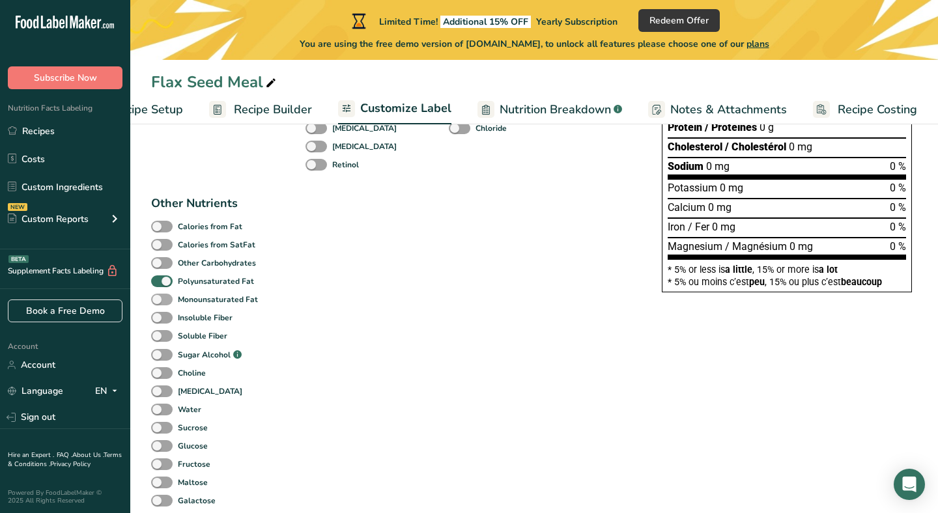
click at [168, 306] on span at bounding box center [161, 300] width 21 height 12
click at [160, 303] on input "Monounsaturated Fat" at bounding box center [155, 299] width 8 height 8
checkbox input "true"
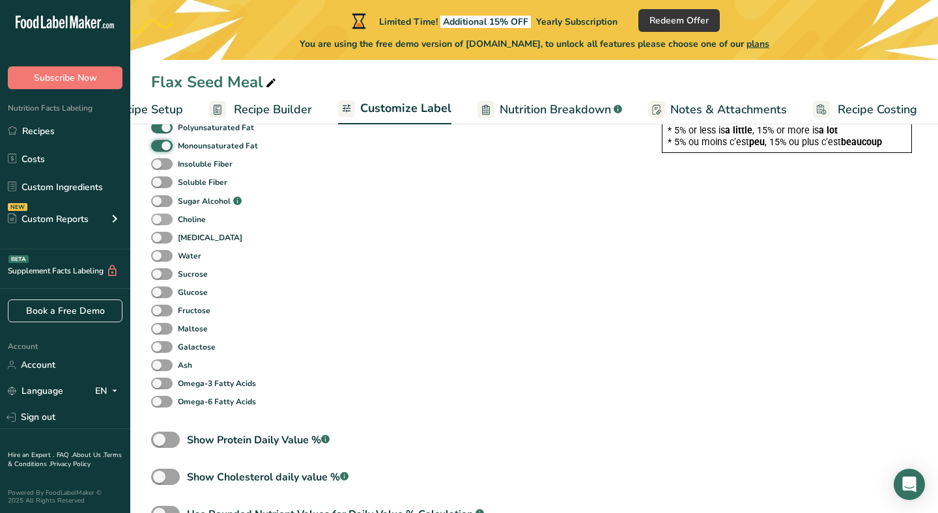
scroll to position [525, 0]
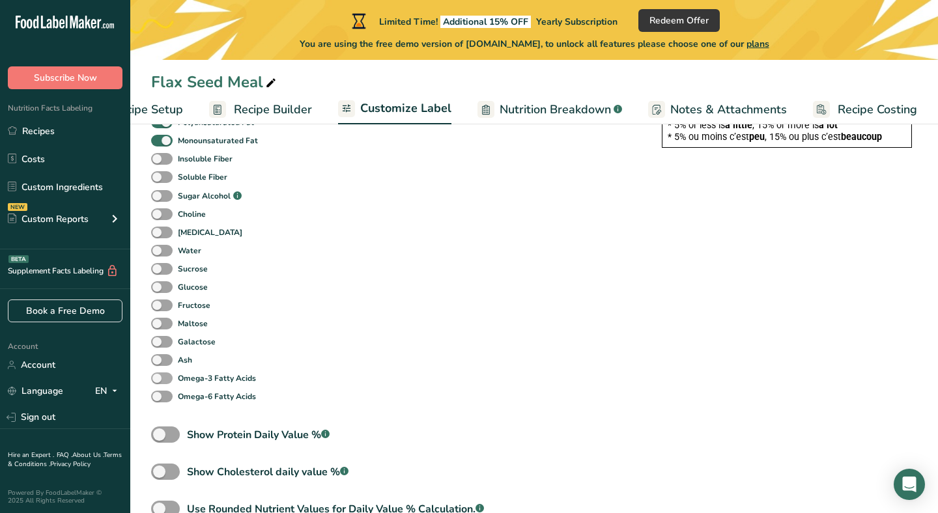
click at [160, 382] on span at bounding box center [161, 378] width 21 height 12
click at [160, 382] on input "Omega-3 Fatty Acids" at bounding box center [155, 378] width 8 height 8
checkbox input "true"
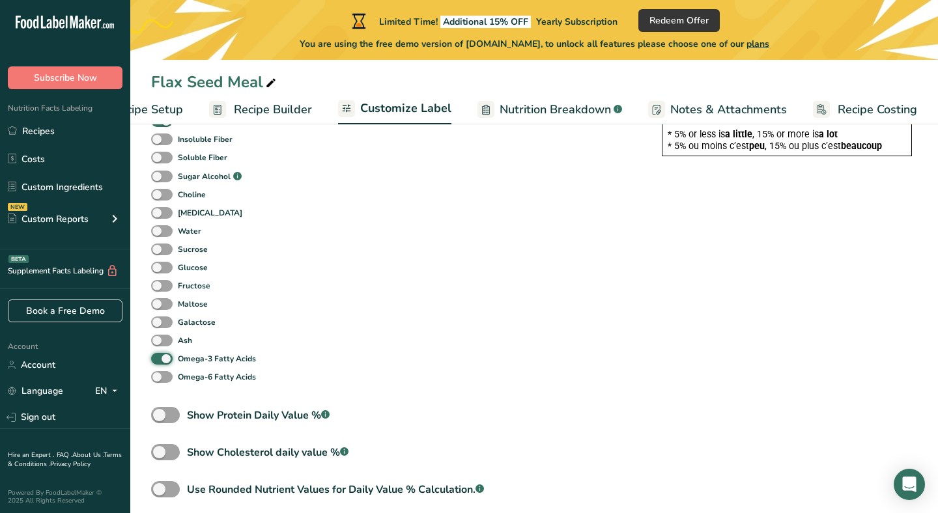
scroll to position [550, 0]
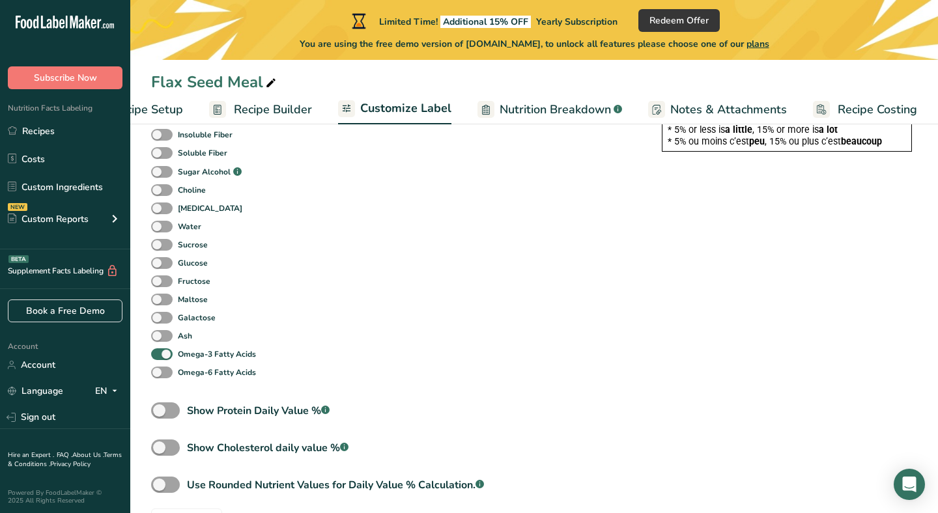
click at [148, 449] on section "Customize your label Save Download Choose what to show on your downloaded label…" at bounding box center [533, 66] width 807 height 977
click at [158, 450] on span at bounding box center [165, 448] width 29 height 16
click at [158, 450] on input "Show [MEDICAL_DATA] daily value % .a-a{fill:#347362;}.b-a{fill:#fff;}" at bounding box center [155, 447] width 8 height 8
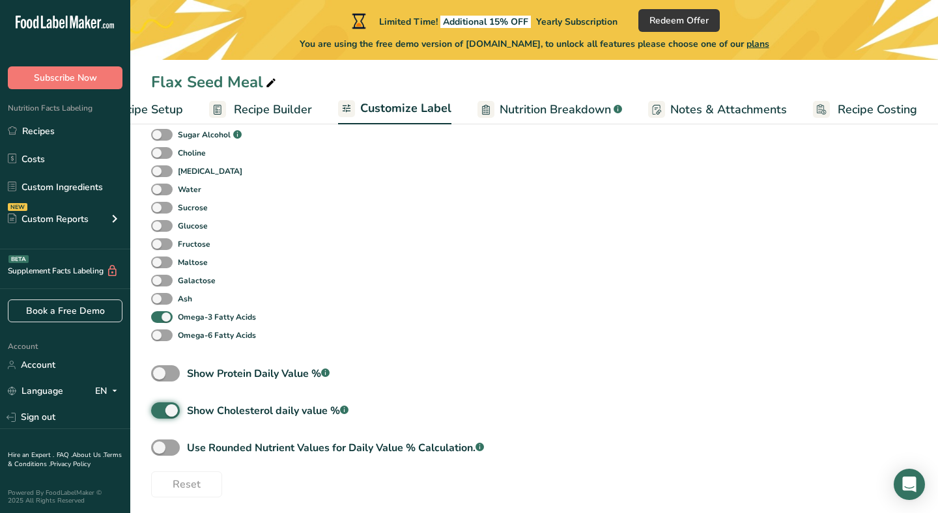
scroll to position [595, 0]
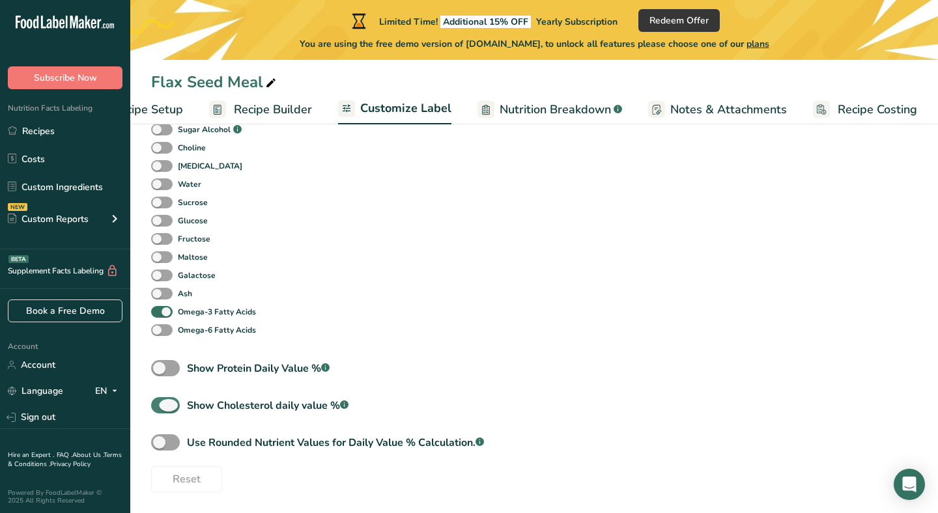
click at [171, 412] on span at bounding box center [165, 405] width 29 height 16
click at [160, 410] on input "Show [MEDICAL_DATA] daily value % .a-a{fill:#347362;}.b-a{fill:#fff;}" at bounding box center [155, 405] width 8 height 8
checkbox input "false"
click at [543, 113] on span "Nutrition Breakdown" at bounding box center [554, 110] width 111 height 18
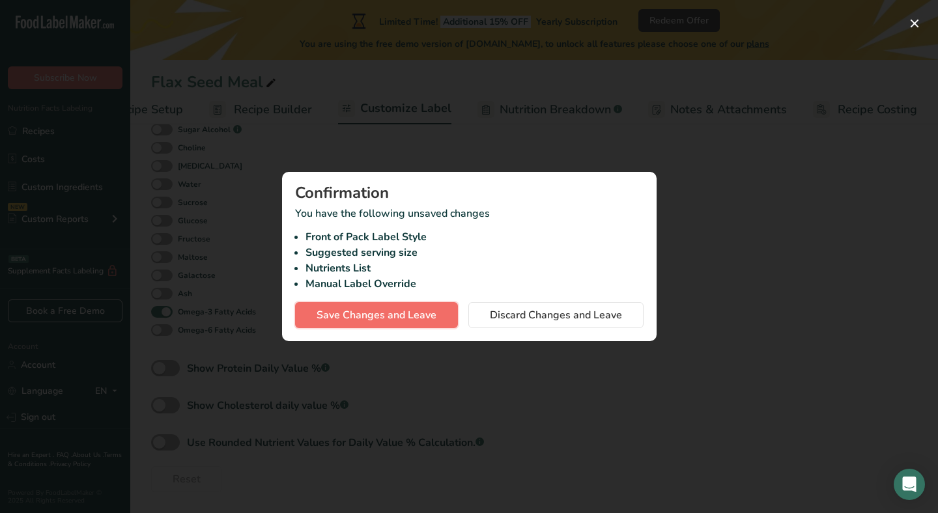
click at [402, 318] on span "Save Changes and Leave" at bounding box center [376, 315] width 120 height 16
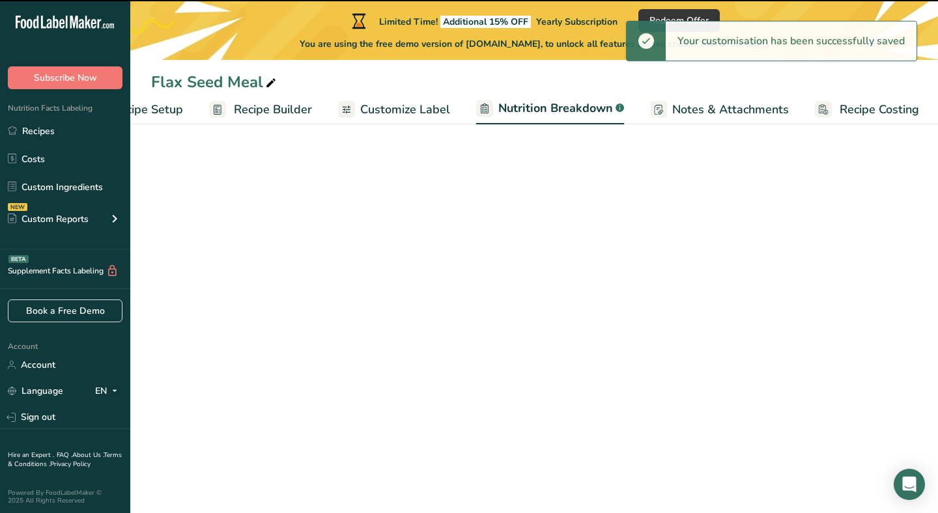
select select "Calories"
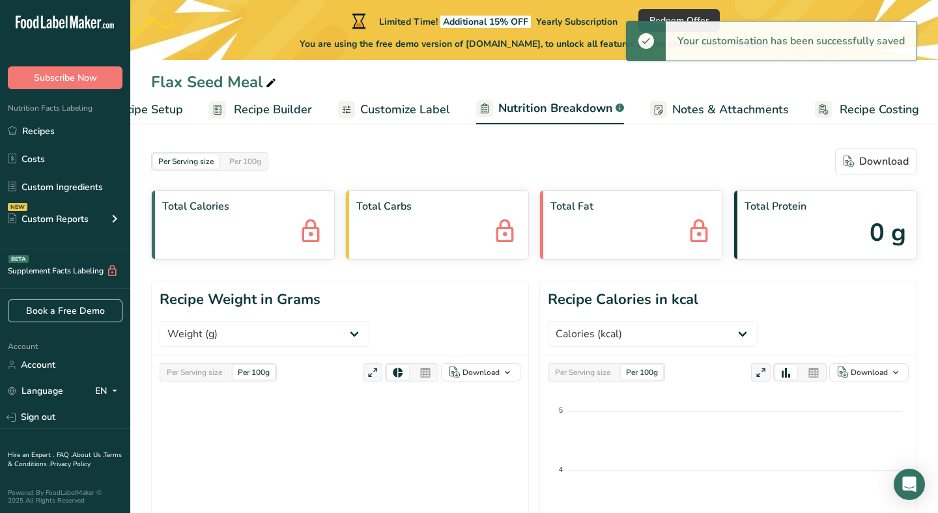
click at [405, 113] on span "Customize Label" at bounding box center [405, 110] width 90 height 18
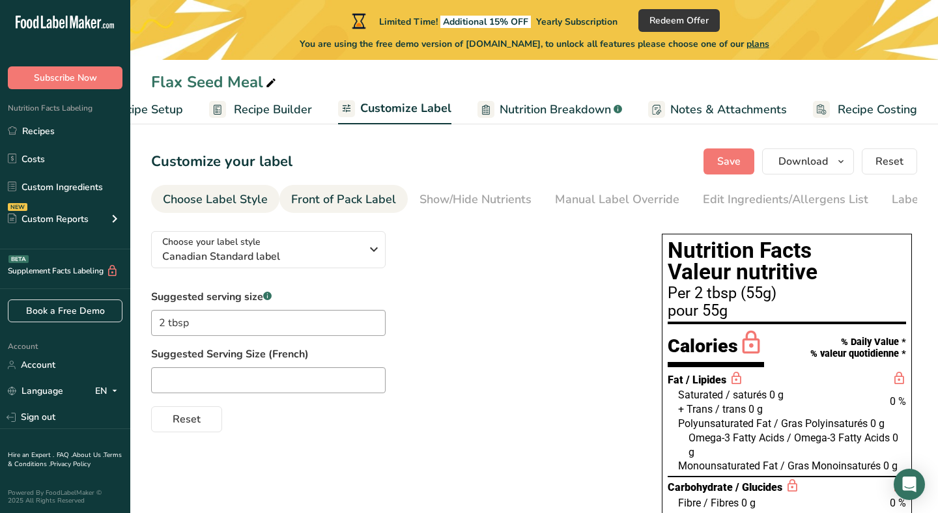
click at [365, 199] on div "Front of Pack Label" at bounding box center [343, 200] width 105 height 18
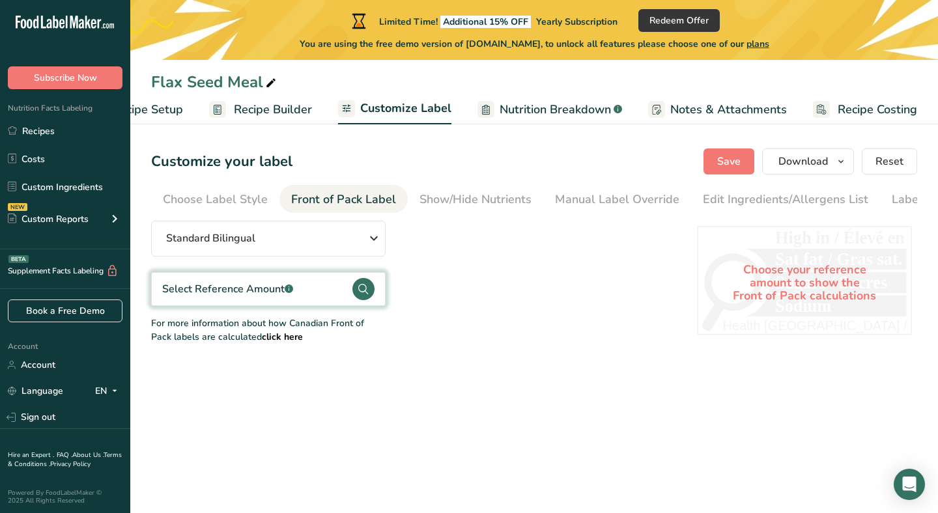
scroll to position [0, 60]
click at [455, 197] on div "Show/Hide Nutrients" at bounding box center [415, 200] width 112 height 18
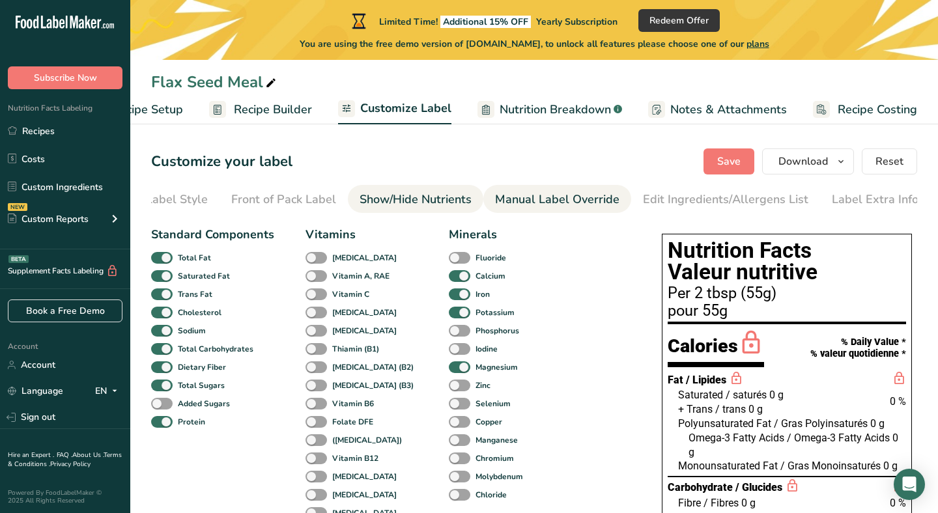
click at [503, 204] on div "Manual Label Override" at bounding box center [557, 200] width 124 height 18
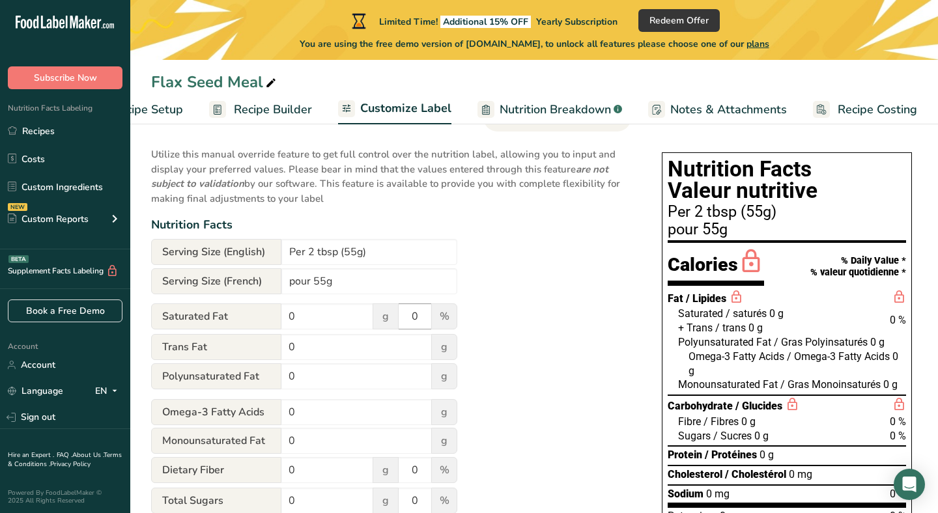
scroll to position [87, 0]
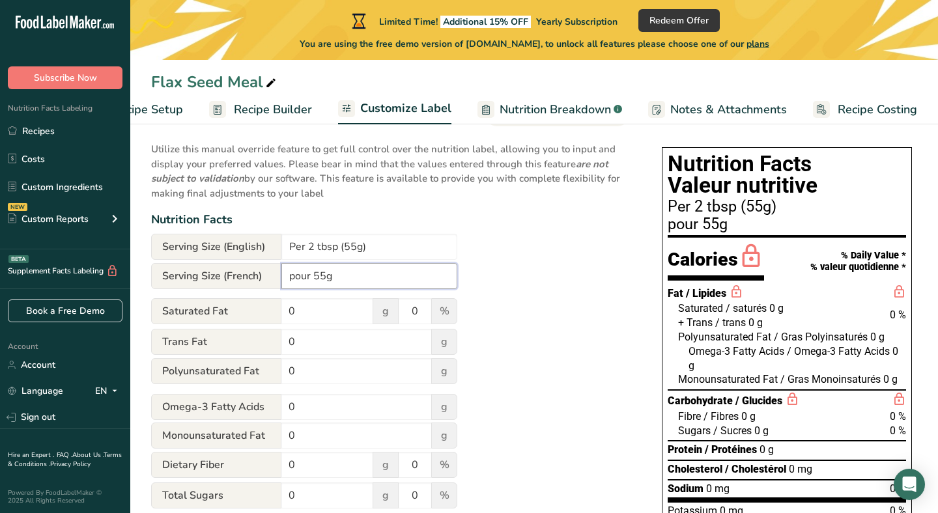
drag, startPoint x: 360, startPoint y: 283, endPoint x: 274, endPoint y: 277, distance: 86.1
click at [273, 278] on div "Serving Size (French) pour 55g" at bounding box center [304, 276] width 306 height 26
click at [356, 249] on input "Per 2 tbsp (55g)" at bounding box center [369, 247] width 176 height 26
type input "Per 2 tbsp (30g)"
click at [324, 280] on input "pour 55g" at bounding box center [369, 276] width 176 height 26
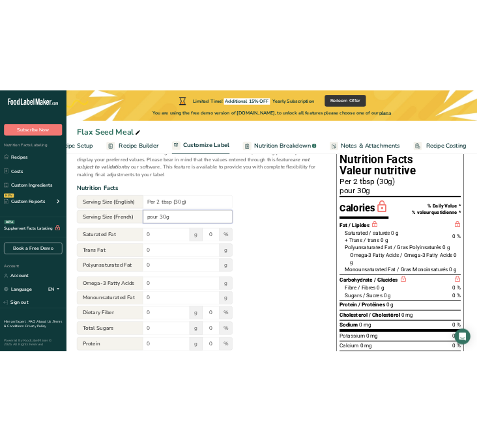
scroll to position [115, 0]
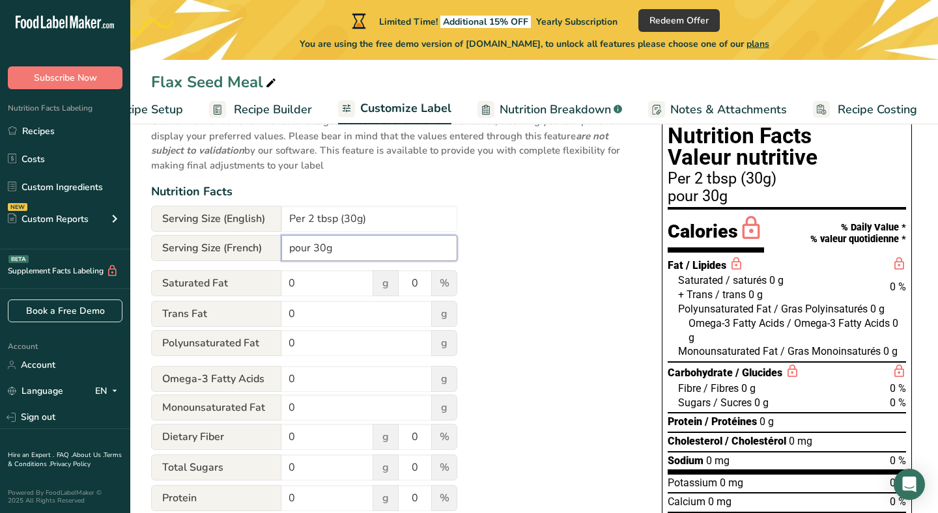
type input "pour 30g"
click at [310, 281] on input "0" at bounding box center [327, 283] width 92 height 26
type input "0.5"
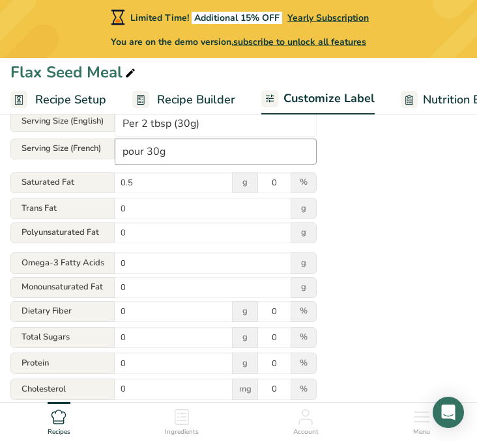
scroll to position [184, 0]
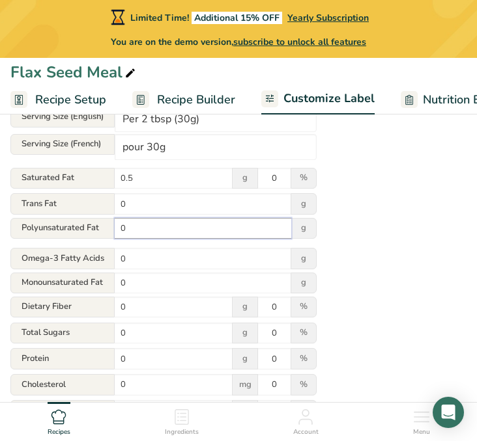
click at [200, 232] on input "0" at bounding box center [203, 228] width 176 height 21
type input "4"
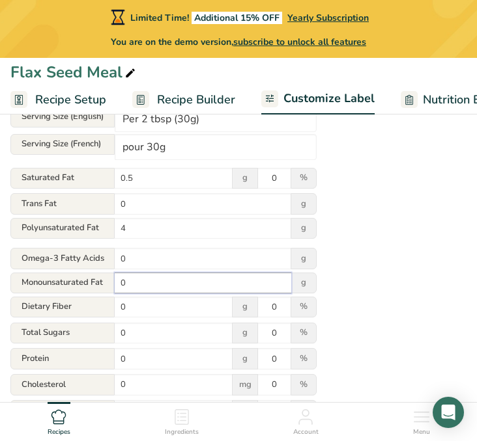
drag, startPoint x: 207, startPoint y: 292, endPoint x: 100, endPoint y: 292, distance: 106.8
click at [100, 292] on div "Monounsaturated Fat 0 g" at bounding box center [163, 283] width 306 height 21
type input "1"
drag, startPoint x: 158, startPoint y: 265, endPoint x: 109, endPoint y: 264, distance: 49.5
click at [107, 265] on div "Omega-3 Fatty Acids 0 g" at bounding box center [163, 258] width 306 height 21
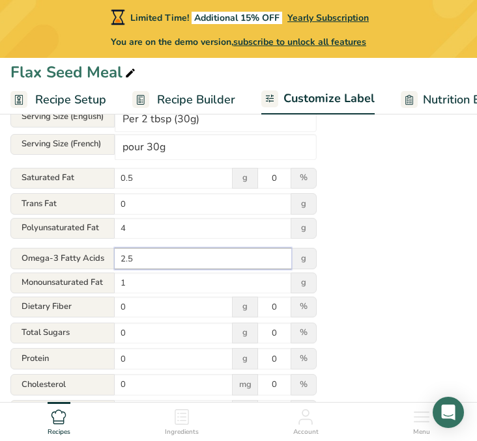
type input "2.5"
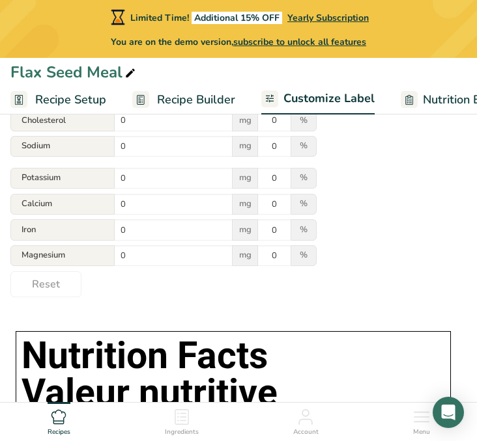
scroll to position [382, 0]
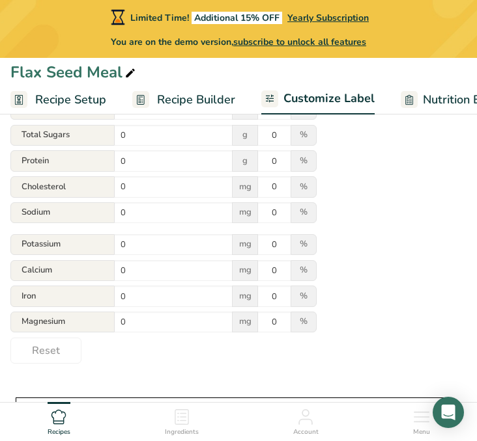
click at [193, 98] on span "Recipe Builder" at bounding box center [196, 100] width 78 height 18
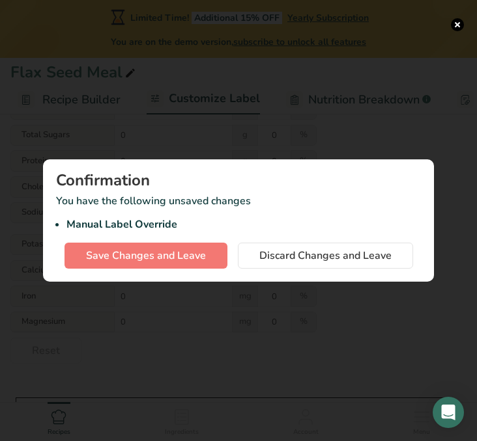
scroll to position [0, 115]
drag, startPoint x: 183, startPoint y: 262, endPoint x: 234, endPoint y: 91, distance: 178.8
click at [234, 91] on div "Confirmation You have the following unsaved changes Manual Label Override Save …" at bounding box center [238, 220] width 477 height 441
click at [378, 116] on div at bounding box center [238, 220] width 477 height 441
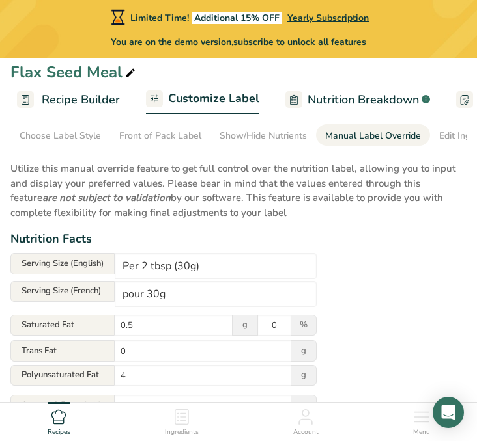
scroll to position [0, 0]
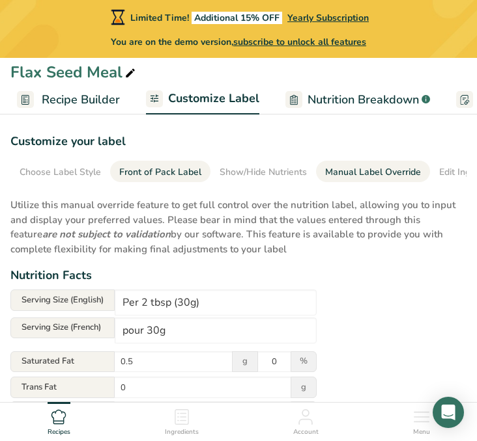
click at [139, 173] on div "Front of Pack Label" at bounding box center [160, 172] width 82 height 14
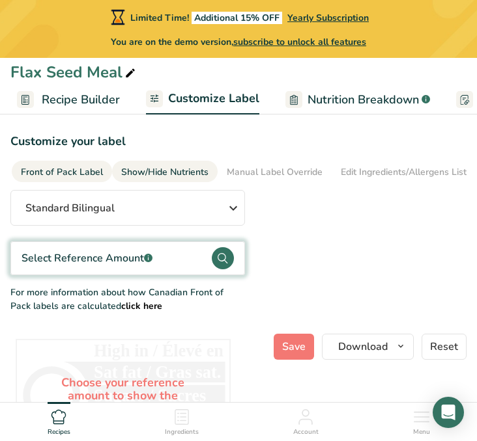
click at [176, 177] on div "Show/Hide Nutrients" at bounding box center [164, 172] width 87 height 14
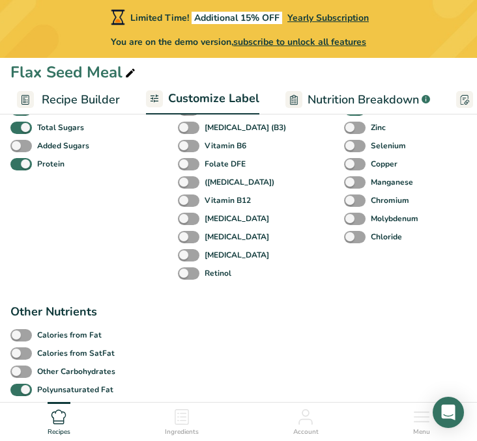
scroll to position [228, 0]
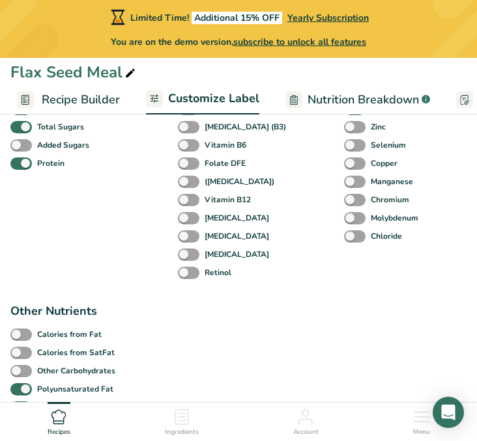
click at [313, 92] on span "Nutrition Breakdown" at bounding box center [362, 100] width 111 height 18
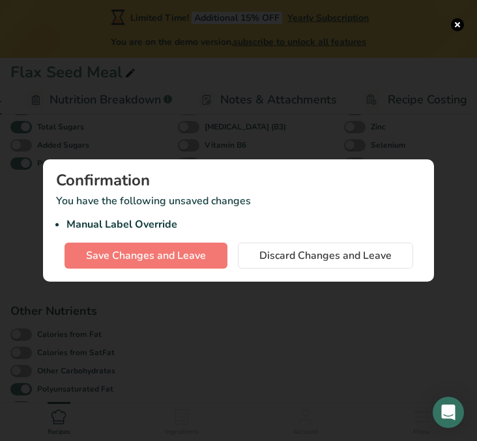
scroll to position [0, 381]
click at [247, 309] on div at bounding box center [238, 220] width 477 height 441
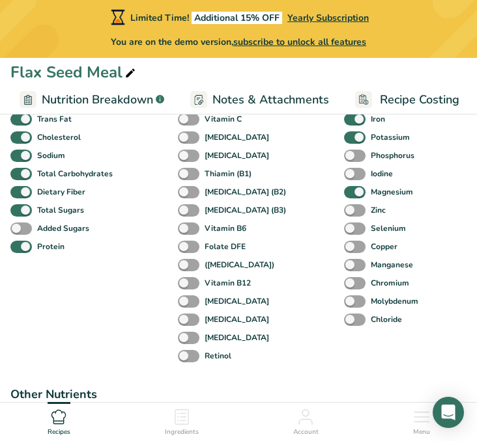
scroll to position [0, 0]
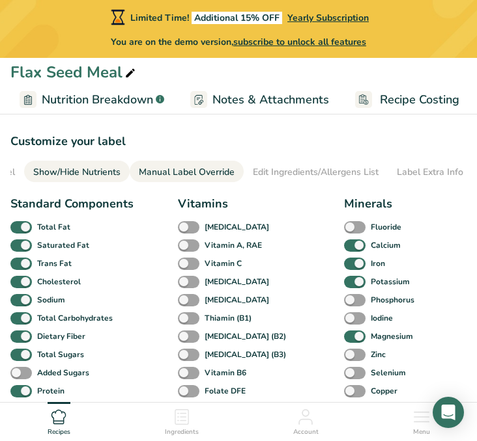
click at [193, 176] on div "Manual Label Override" at bounding box center [187, 172] width 96 height 14
type input "Per 2 tbsp (55g)"
type input "pour 55g"
type input "0"
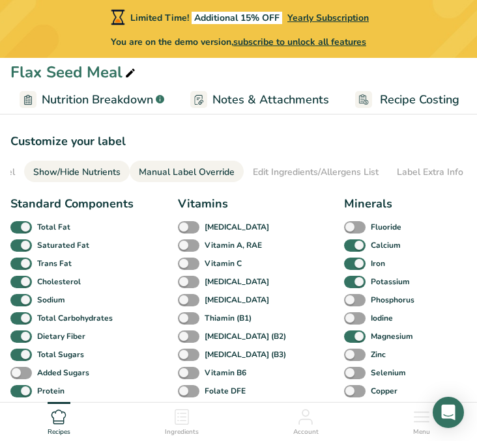
type input "0"
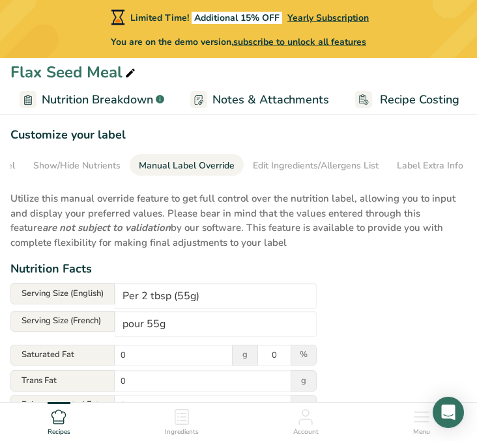
scroll to position [1, 0]
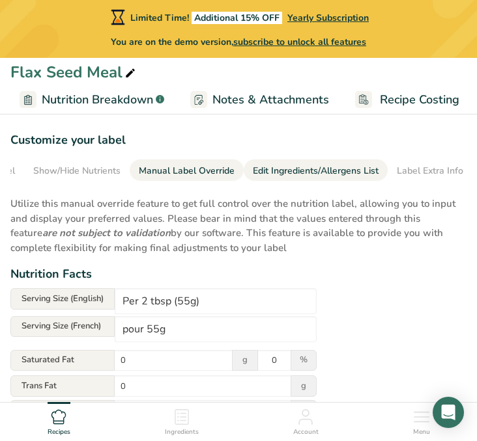
click at [303, 176] on div "Edit Ingredients/Allergens List" at bounding box center [316, 171] width 126 height 14
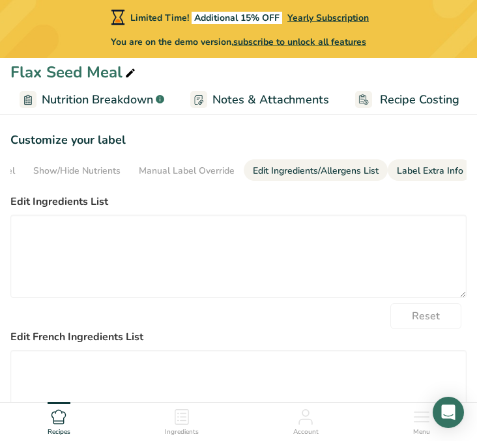
click at [408, 170] on div "Label Extra Info" at bounding box center [430, 171] width 66 height 14
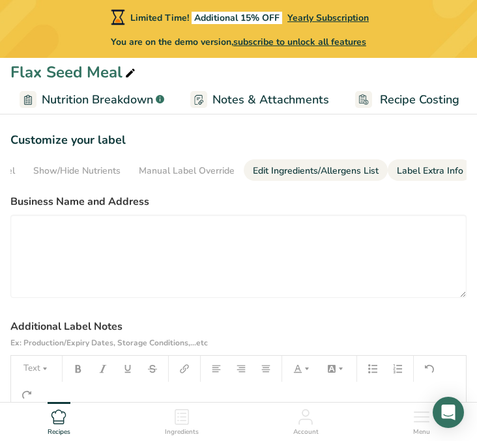
click at [318, 167] on div "Edit Ingredients/Allergens List" at bounding box center [316, 171] width 126 height 14
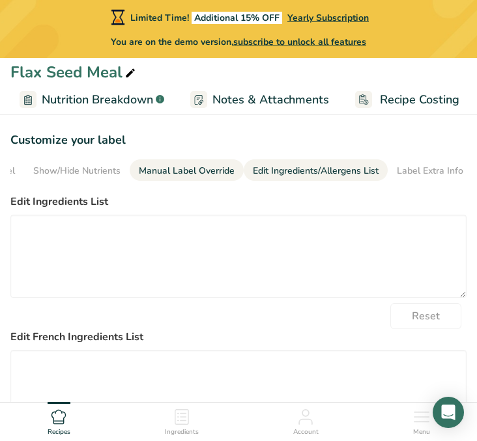
click at [182, 164] on div "Manual Label Override" at bounding box center [187, 171] width 96 height 14
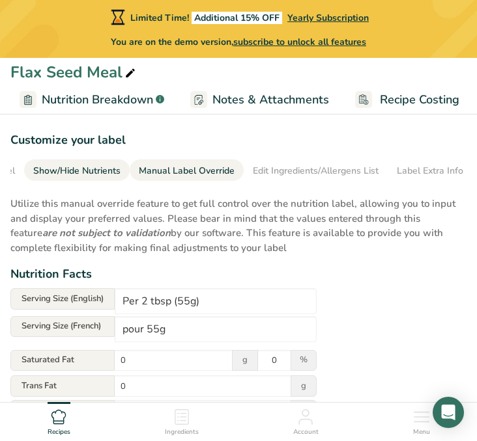
click at [81, 168] on div "Show/Hide Nutrients" at bounding box center [76, 171] width 87 height 14
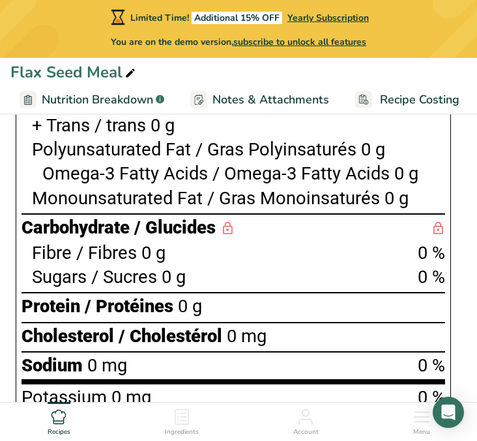
scroll to position [1216, 0]
